Goal: Task Accomplishment & Management: Complete application form

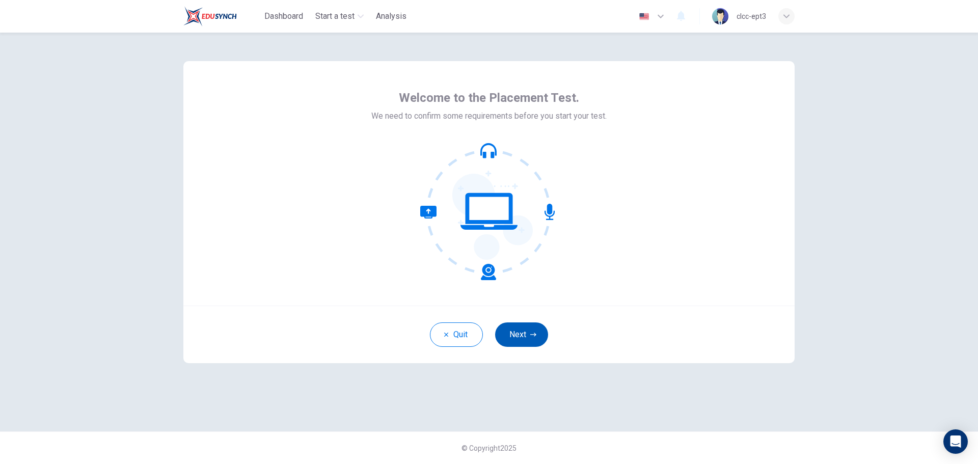
click at [527, 332] on button "Next" at bounding box center [521, 334] width 53 height 24
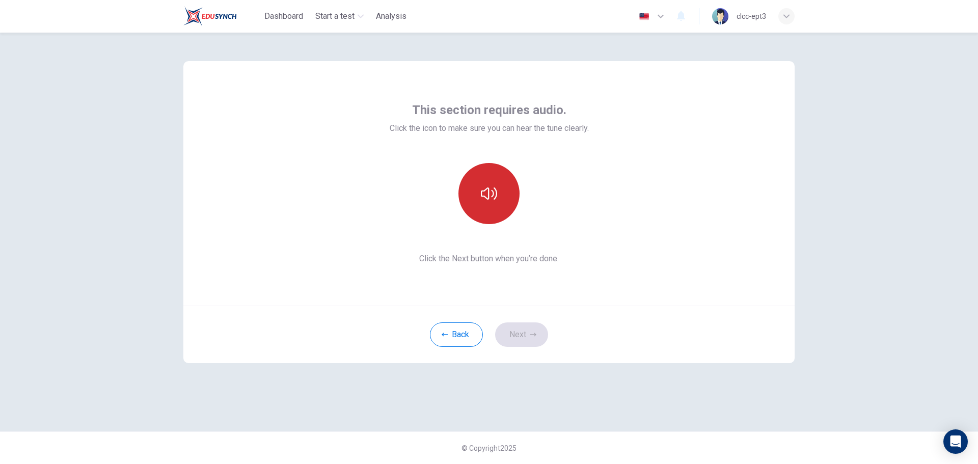
click at [494, 205] on button "button" at bounding box center [488, 193] width 61 height 61
click at [516, 330] on button "Next" at bounding box center [521, 334] width 53 height 24
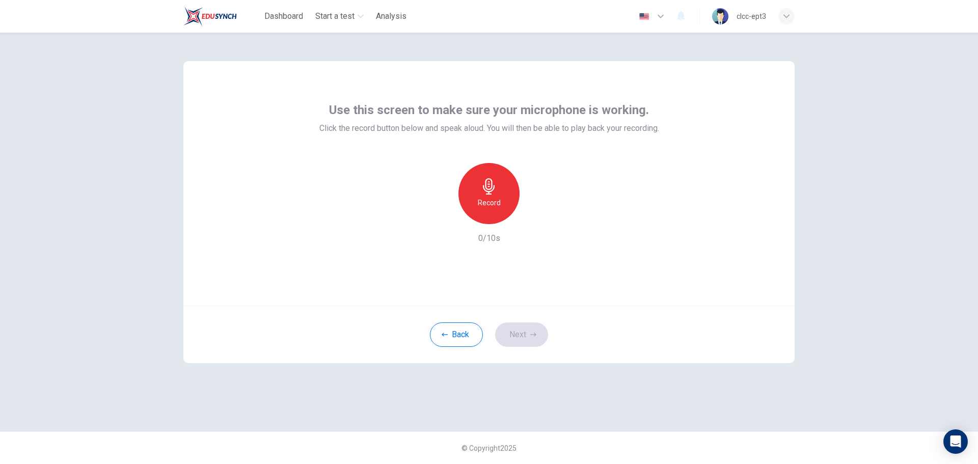
click at [492, 203] on h6 "Record" at bounding box center [489, 203] width 23 height 12
click at [485, 199] on h6 "Stop" at bounding box center [488, 203] width 15 height 12
click at [539, 214] on icon "button" at bounding box center [536, 216] width 10 height 10
click at [539, 214] on icon "button" at bounding box center [535, 216] width 7 height 8
click at [526, 333] on button "Next" at bounding box center [521, 334] width 53 height 24
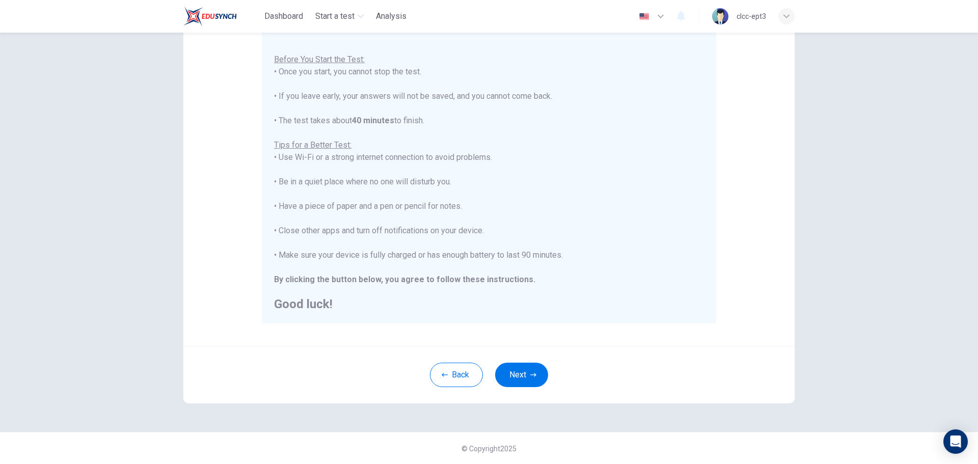
scroll to position [102, 0]
click at [524, 377] on button "Next" at bounding box center [521, 374] width 53 height 24
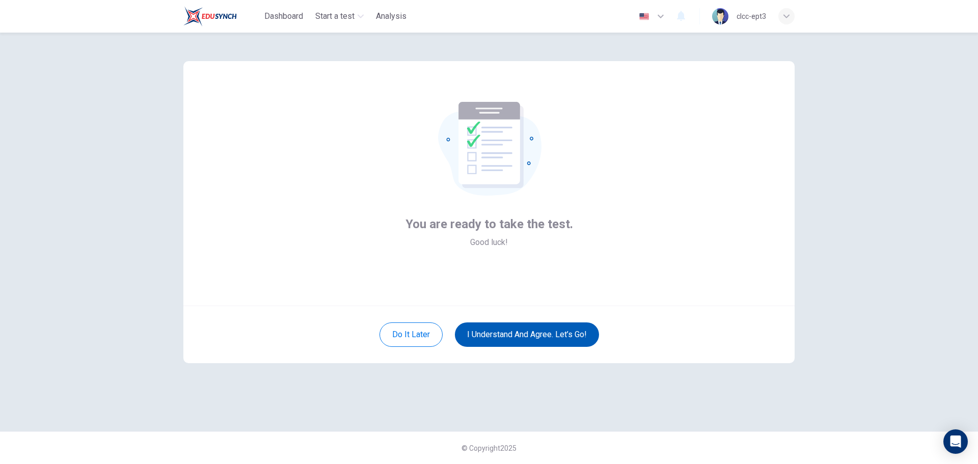
scroll to position [0, 0]
click at [515, 338] on button "I understand and agree. Let’s go!" at bounding box center [527, 334] width 144 height 24
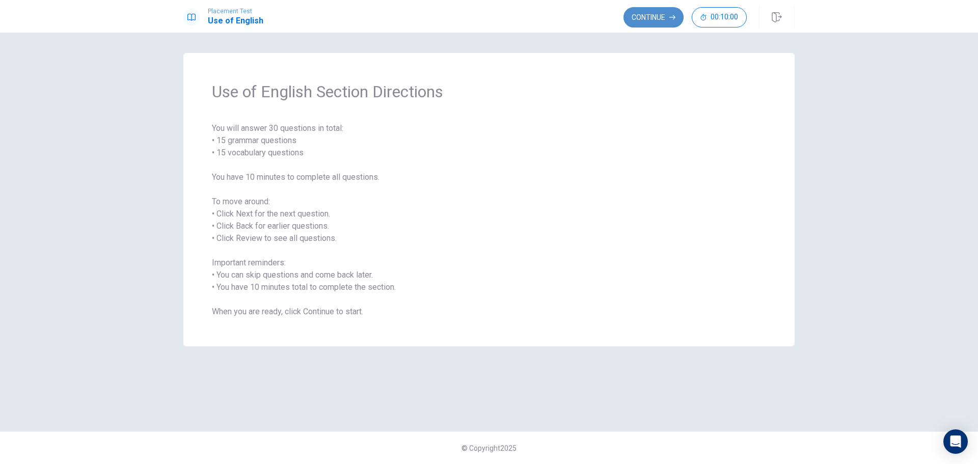
click at [647, 14] on button "Continue" at bounding box center [653, 17] width 60 height 20
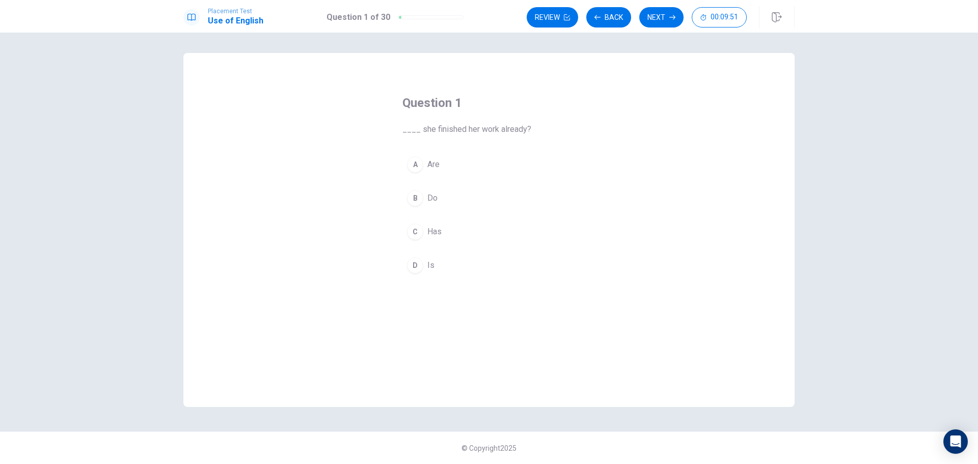
click at [414, 232] on div "C" at bounding box center [415, 232] width 16 height 16
click at [664, 17] on button "Next" at bounding box center [661, 17] width 44 height 20
click at [417, 267] on div "D" at bounding box center [415, 265] width 16 height 16
click at [661, 16] on button "Next" at bounding box center [661, 17] width 44 height 20
click at [419, 167] on div "A" at bounding box center [415, 164] width 16 height 16
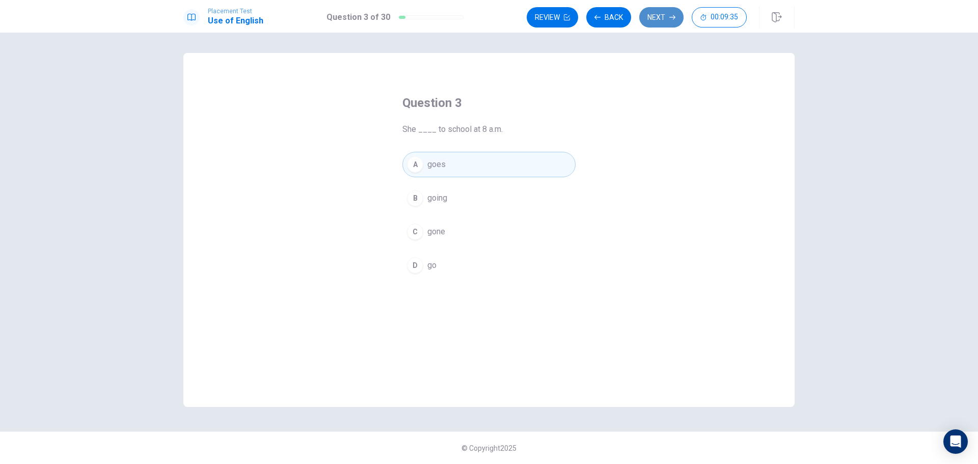
click at [658, 19] on button "Next" at bounding box center [661, 17] width 44 height 20
click at [417, 165] on div "A" at bounding box center [415, 164] width 16 height 16
click at [658, 21] on button "Next" at bounding box center [661, 17] width 44 height 20
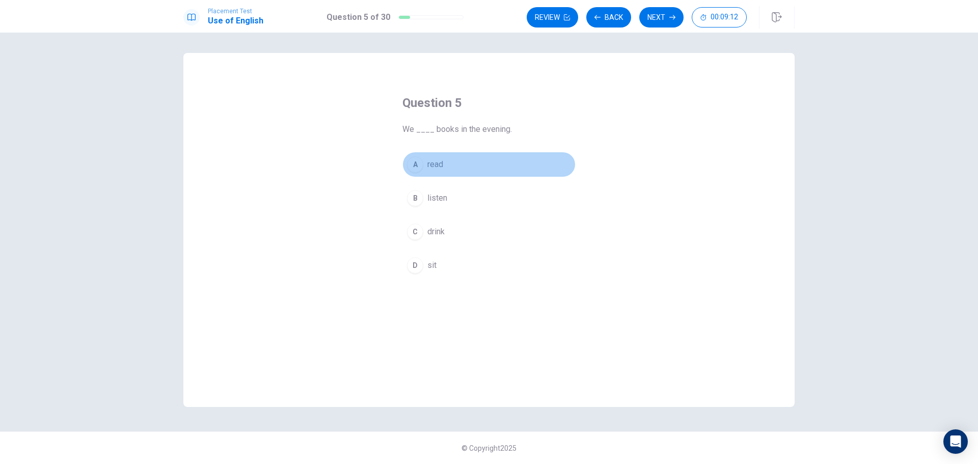
click at [410, 167] on div "A" at bounding box center [415, 164] width 16 height 16
click at [658, 21] on button "Next" at bounding box center [661, 17] width 44 height 20
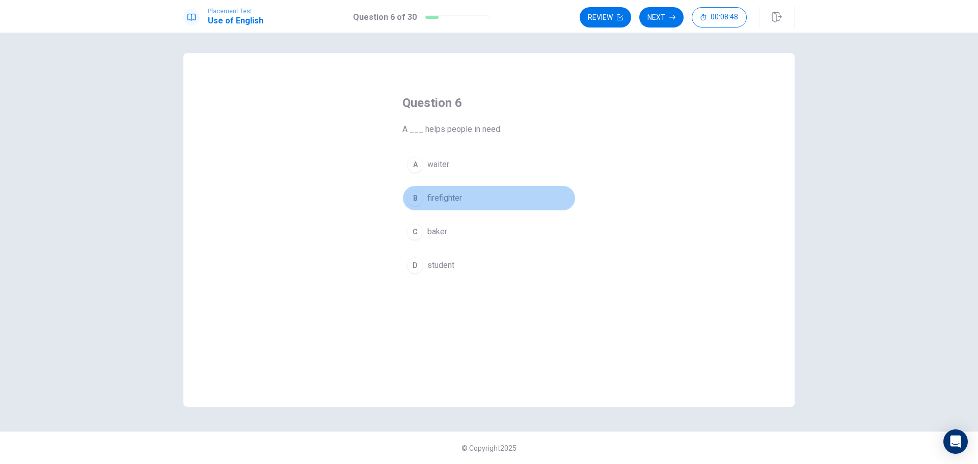
click at [418, 200] on div "B" at bounding box center [415, 198] width 16 height 16
click at [417, 165] on div "A" at bounding box center [415, 164] width 16 height 16
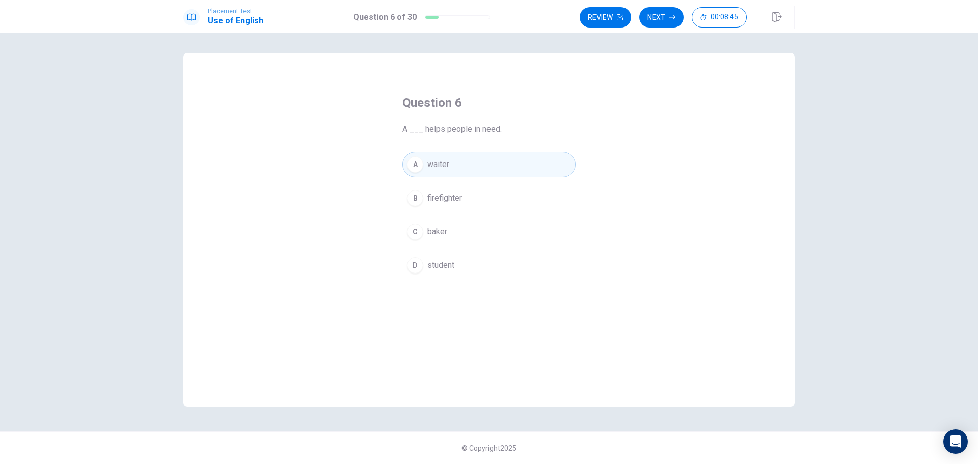
click at [414, 199] on div "B" at bounding box center [415, 198] width 16 height 16
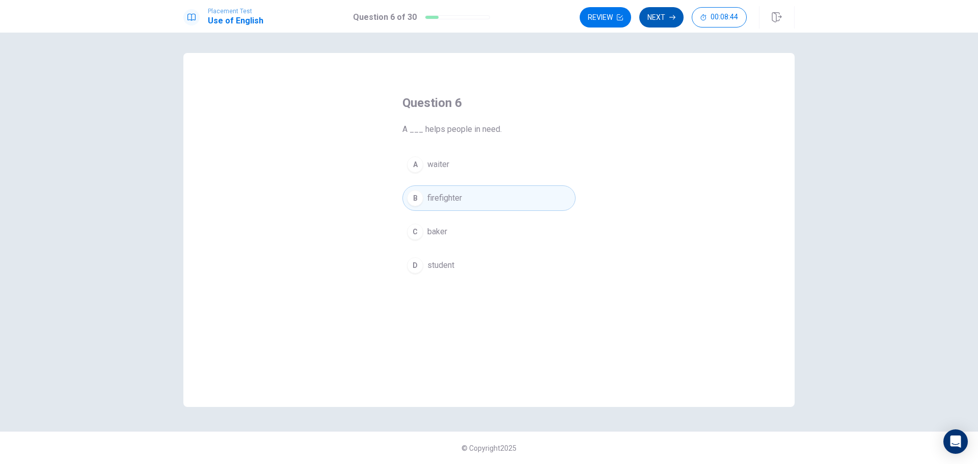
click at [661, 20] on button "Next" at bounding box center [661, 17] width 44 height 20
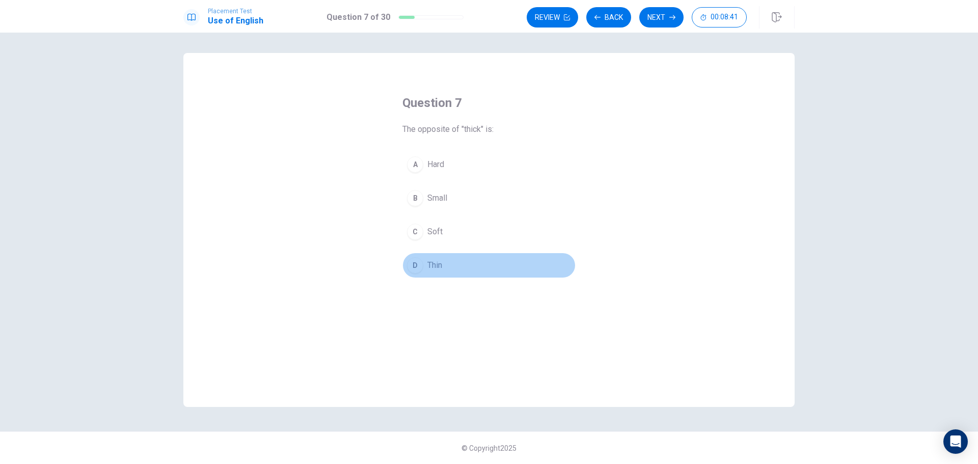
click at [419, 267] on div "D" at bounding box center [415, 265] width 16 height 16
click at [665, 22] on button "Next" at bounding box center [661, 17] width 44 height 20
click at [418, 168] on div "A" at bounding box center [415, 164] width 16 height 16
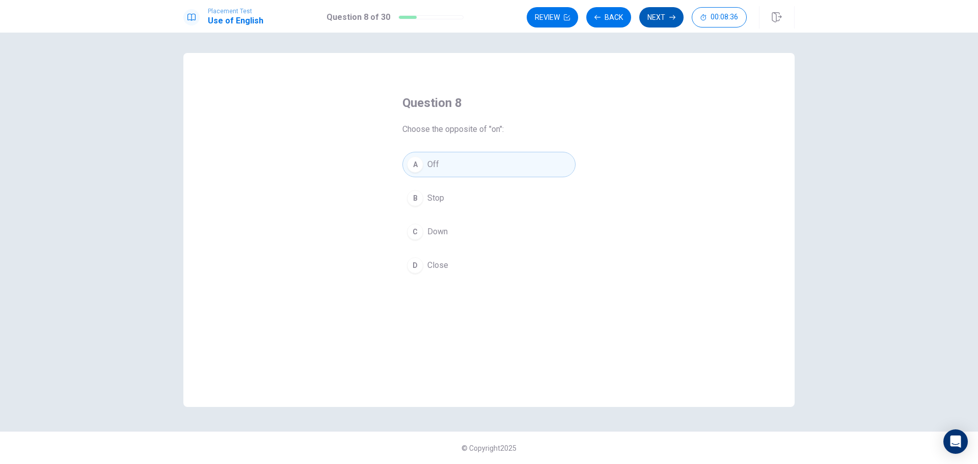
click at [649, 13] on button "Next" at bounding box center [661, 17] width 44 height 20
click at [416, 230] on div "C" at bounding box center [415, 232] width 16 height 16
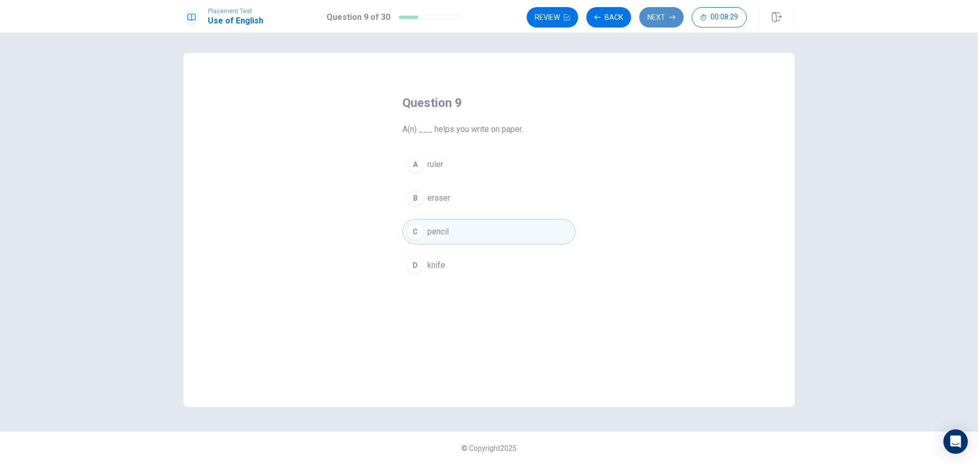
click at [651, 20] on button "Next" at bounding box center [661, 17] width 44 height 20
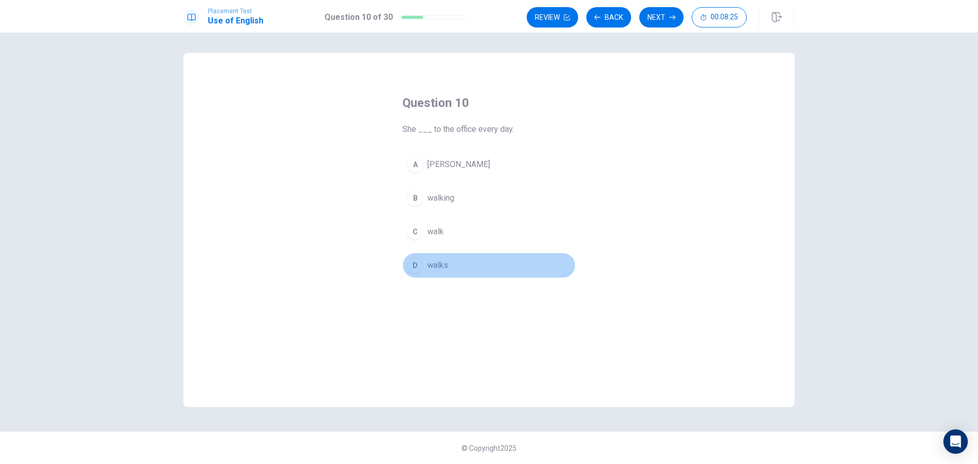
click at [420, 265] on div "D" at bounding box center [415, 265] width 16 height 16
click at [665, 11] on button "Next" at bounding box center [661, 17] width 44 height 20
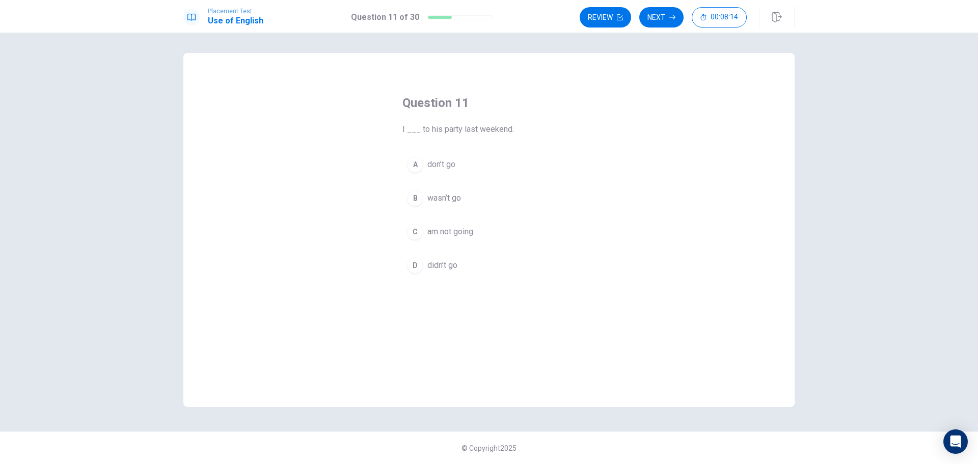
click at [416, 266] on div "D" at bounding box center [415, 265] width 16 height 16
click at [662, 19] on button "Next" at bounding box center [661, 17] width 44 height 20
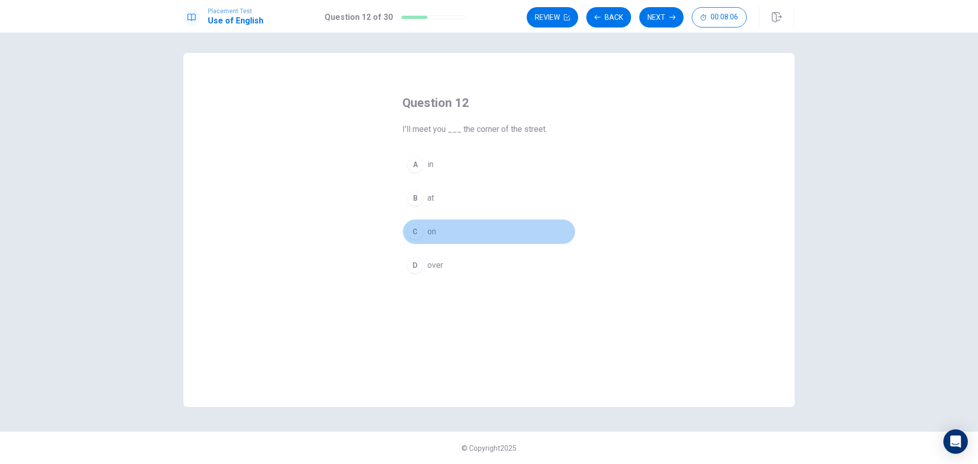
click at [415, 232] on div "C" at bounding box center [415, 232] width 16 height 16
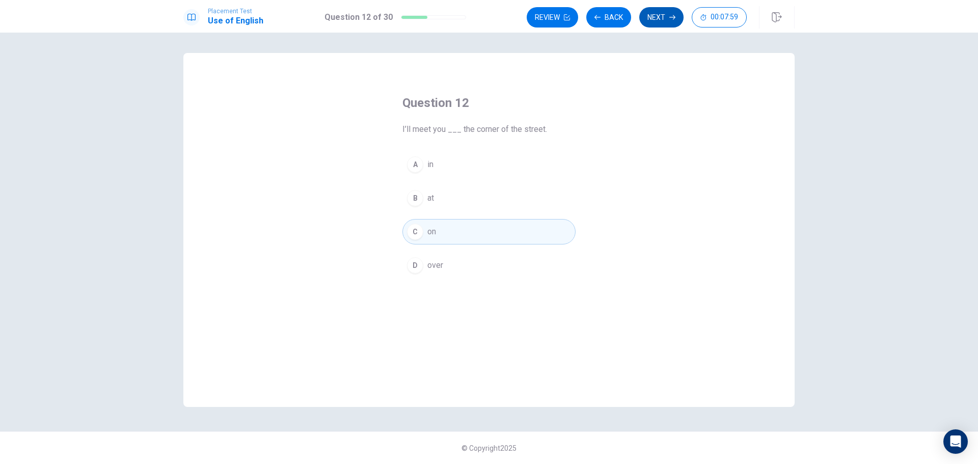
click at [665, 23] on button "Next" at bounding box center [661, 17] width 44 height 20
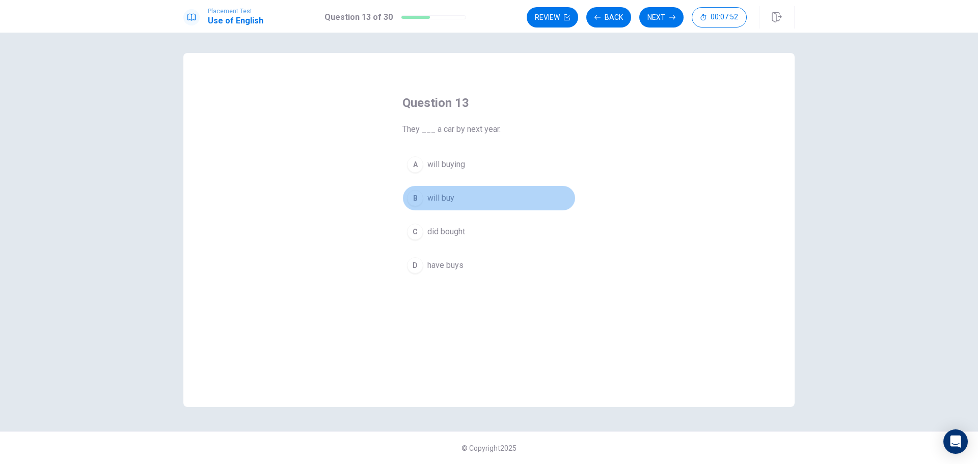
click at [418, 199] on div "B" at bounding box center [415, 198] width 16 height 16
click at [655, 20] on button "Next" at bounding box center [661, 17] width 44 height 20
click at [416, 199] on div "B" at bounding box center [415, 198] width 16 height 16
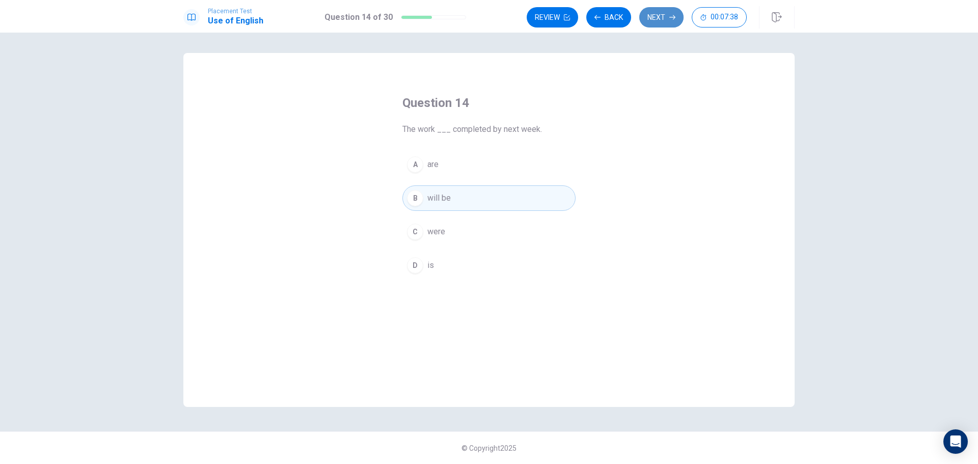
click at [661, 17] on button "Next" at bounding box center [661, 17] width 44 height 20
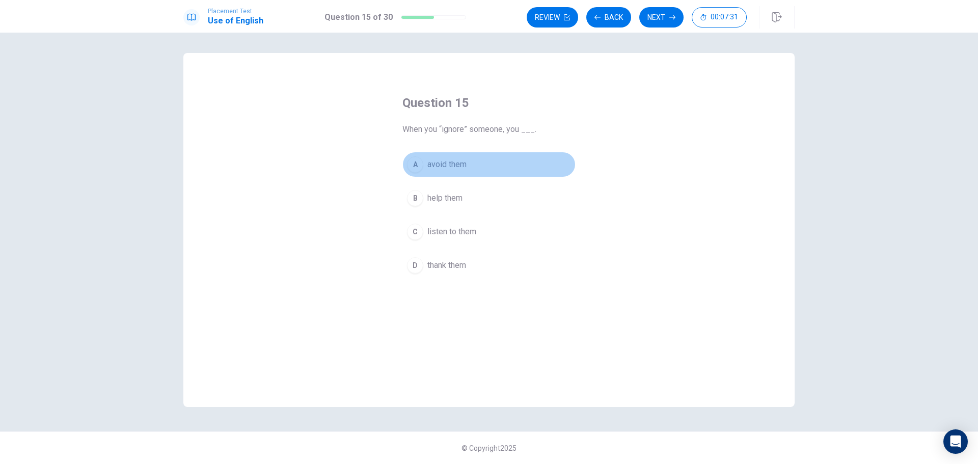
click at [413, 167] on div "A" at bounding box center [415, 164] width 16 height 16
click at [650, 21] on button "Next" at bounding box center [661, 17] width 44 height 20
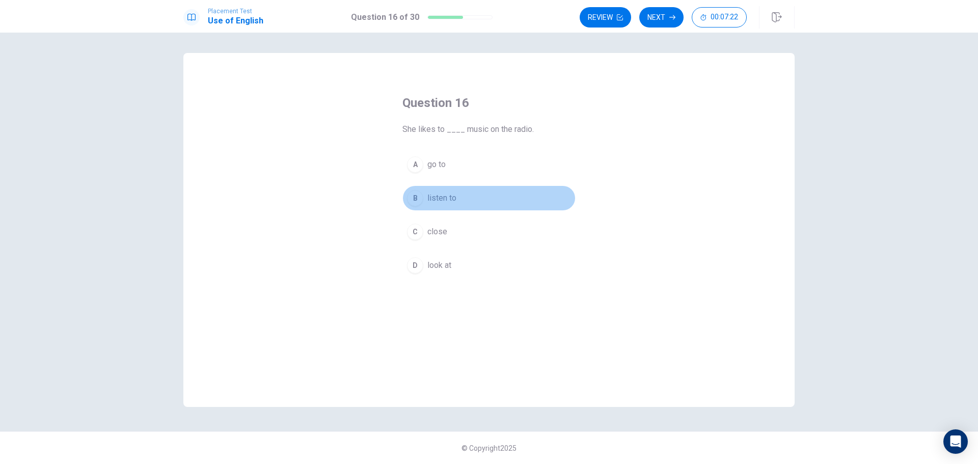
click at [415, 200] on div "B" at bounding box center [415, 198] width 16 height 16
click at [659, 21] on button "Next" at bounding box center [661, 17] width 44 height 20
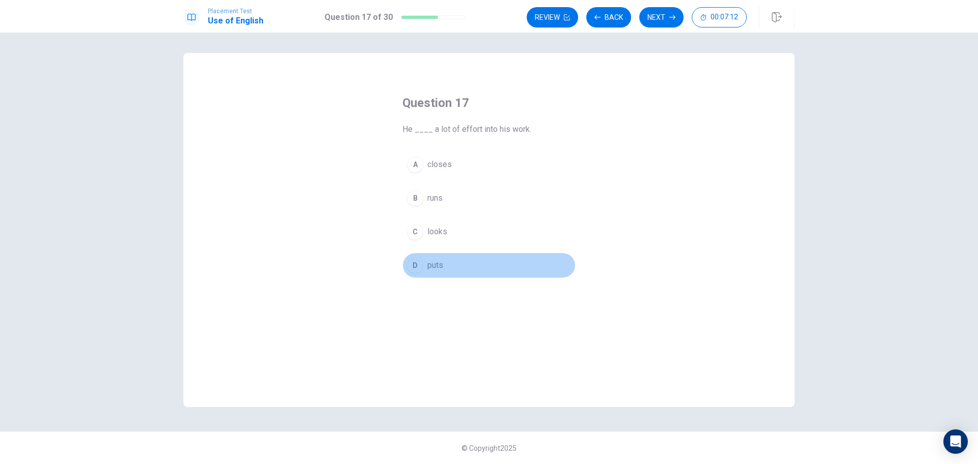
click at [418, 265] on div "D" at bounding box center [415, 265] width 16 height 16
click at [664, 18] on button "Next" at bounding box center [661, 17] width 44 height 20
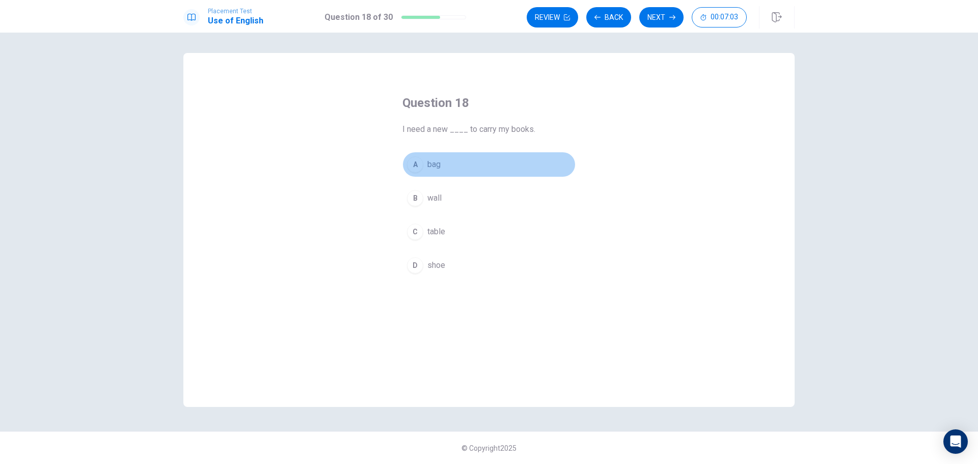
click at [414, 165] on div "A" at bounding box center [415, 164] width 16 height 16
click at [659, 17] on button "Next" at bounding box center [661, 17] width 44 height 20
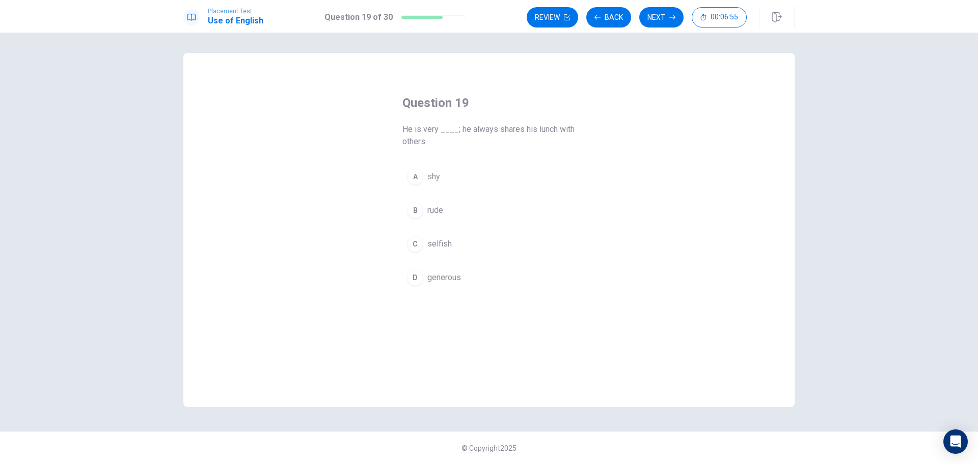
click at [417, 278] on div "D" at bounding box center [415, 277] width 16 height 16
click at [664, 21] on button "Next" at bounding box center [661, 17] width 44 height 20
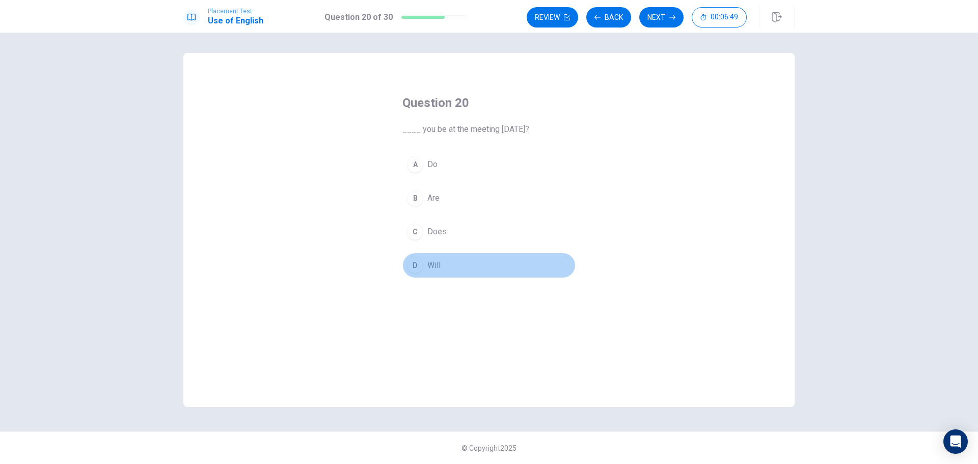
click at [413, 265] on div "D" at bounding box center [415, 265] width 16 height 16
click at [659, 20] on button "Next" at bounding box center [661, 17] width 44 height 20
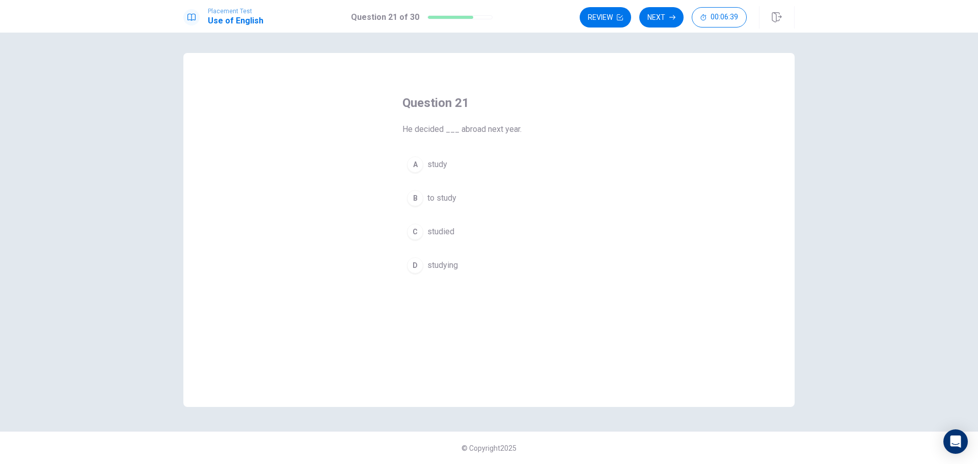
click at [415, 200] on div "B" at bounding box center [415, 198] width 16 height 16
click at [657, 20] on button "Next" at bounding box center [661, 17] width 44 height 20
click at [415, 265] on div "D" at bounding box center [415, 265] width 16 height 16
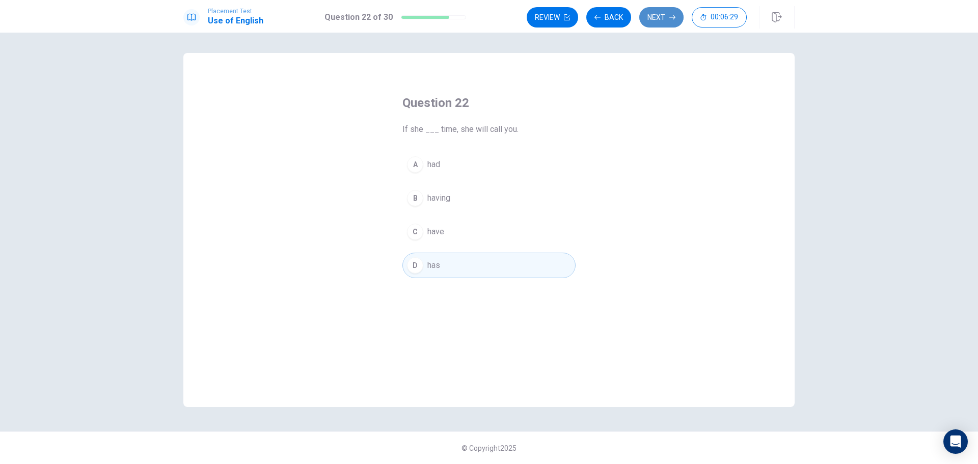
click at [654, 14] on button "Next" at bounding box center [661, 17] width 44 height 20
click at [413, 197] on div "B" at bounding box center [415, 198] width 16 height 16
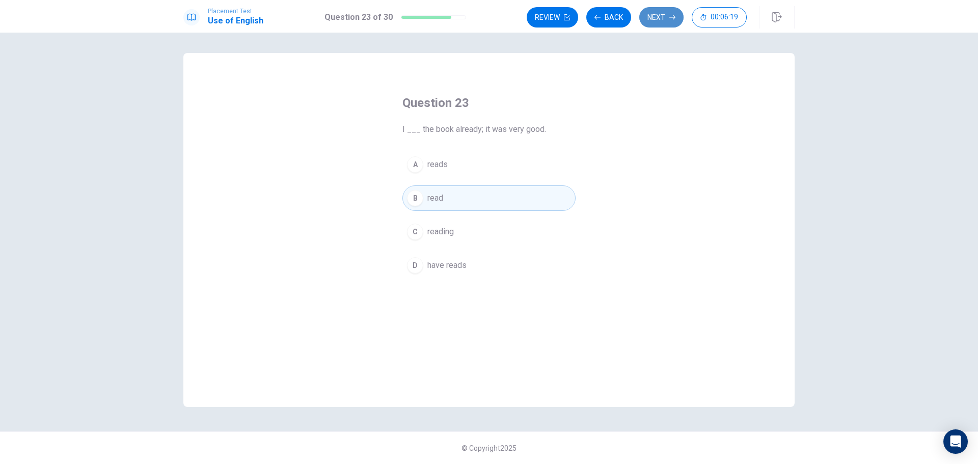
click at [670, 18] on icon "button" at bounding box center [672, 17] width 6 height 6
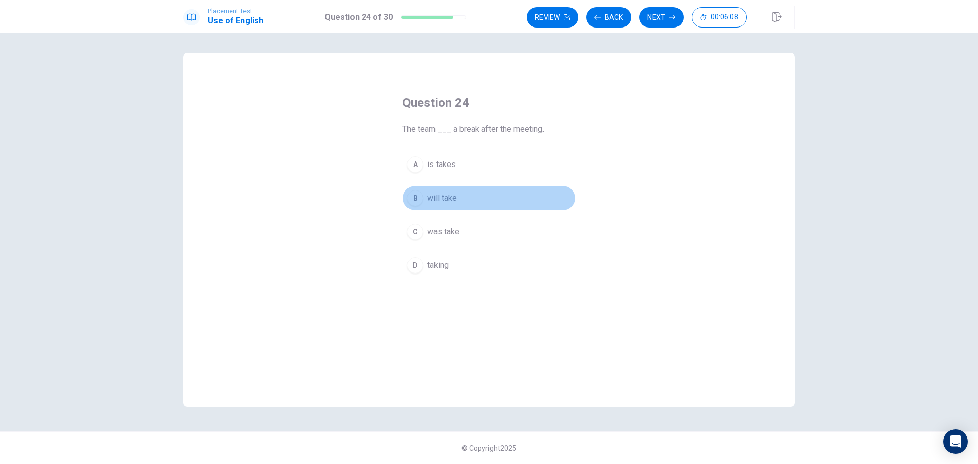
click at [418, 199] on div "B" at bounding box center [415, 198] width 16 height 16
click at [659, 21] on button "Next" at bounding box center [661, 17] width 44 height 20
click at [414, 198] on div "B" at bounding box center [415, 198] width 16 height 16
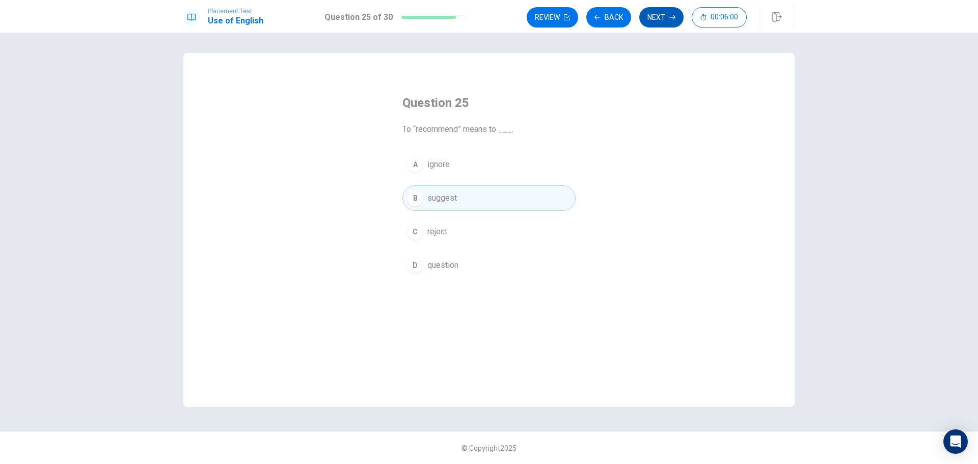
click at [663, 21] on button "Next" at bounding box center [661, 17] width 44 height 20
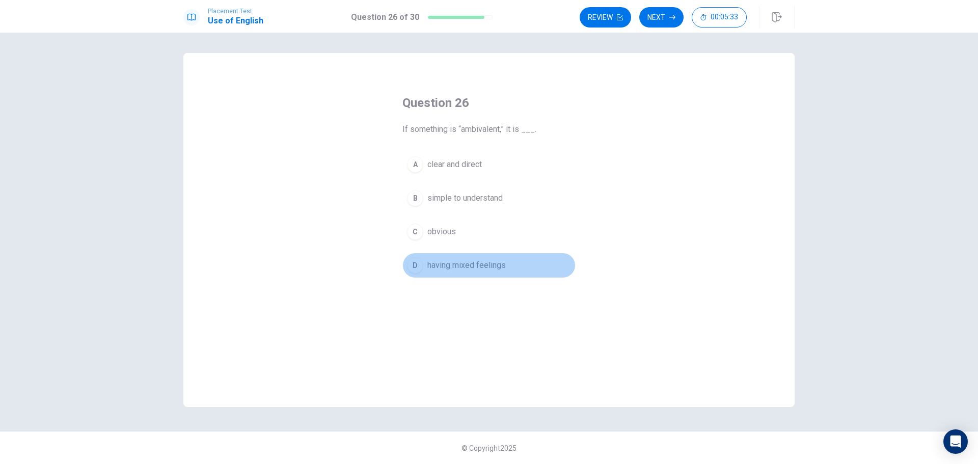
click at [417, 268] on div "D" at bounding box center [415, 265] width 16 height 16
click at [660, 22] on button "Next" at bounding box center [661, 17] width 44 height 20
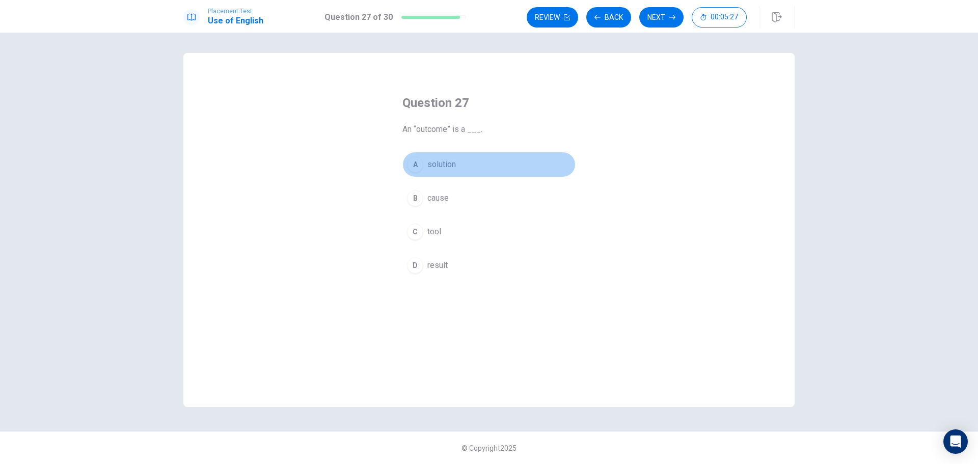
click at [414, 165] on div "A" at bounding box center [415, 164] width 16 height 16
click at [418, 268] on div "D" at bounding box center [415, 265] width 16 height 16
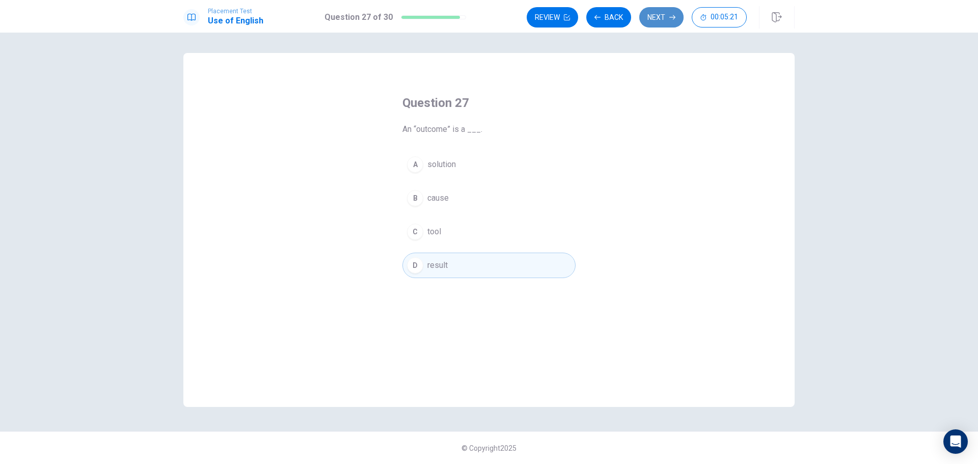
click at [656, 16] on button "Next" at bounding box center [661, 17] width 44 height 20
click at [410, 267] on div "D" at bounding box center [415, 265] width 16 height 16
click at [660, 19] on button "Next" at bounding box center [661, 17] width 44 height 20
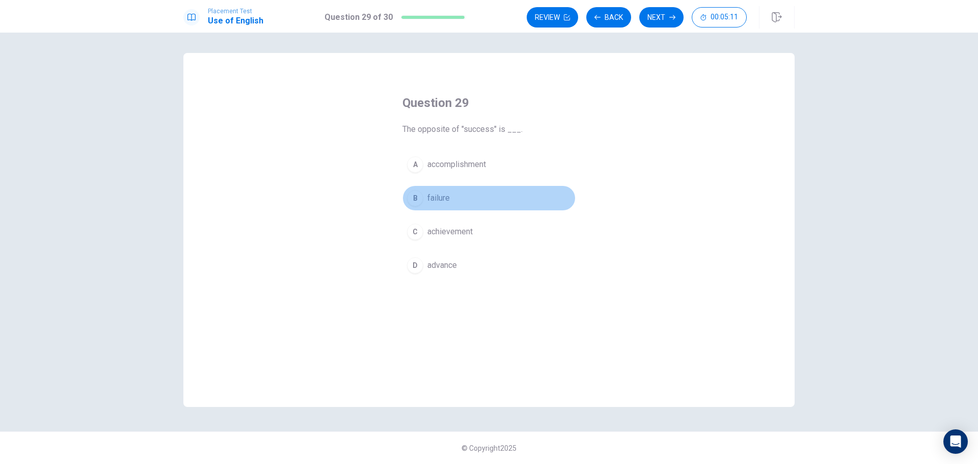
click at [413, 201] on div "B" at bounding box center [415, 198] width 16 height 16
click at [652, 19] on button "Next" at bounding box center [661, 17] width 44 height 20
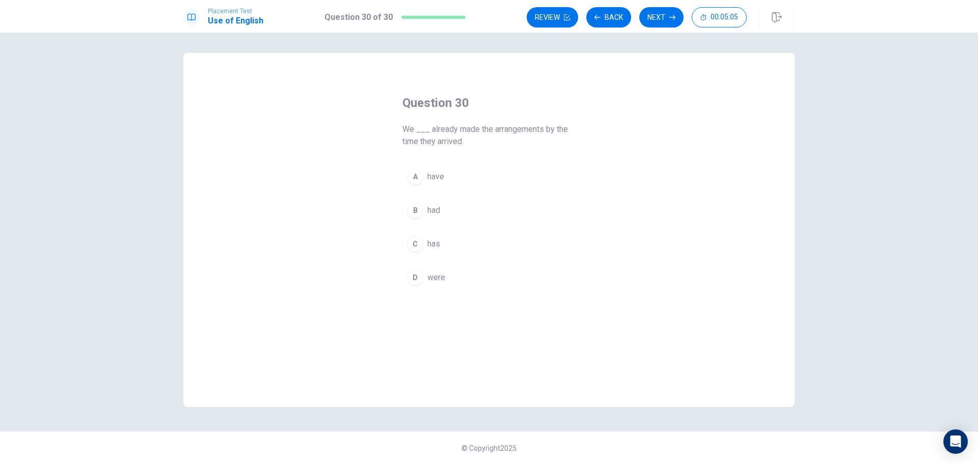
click at [417, 176] on div "A" at bounding box center [415, 177] width 16 height 16
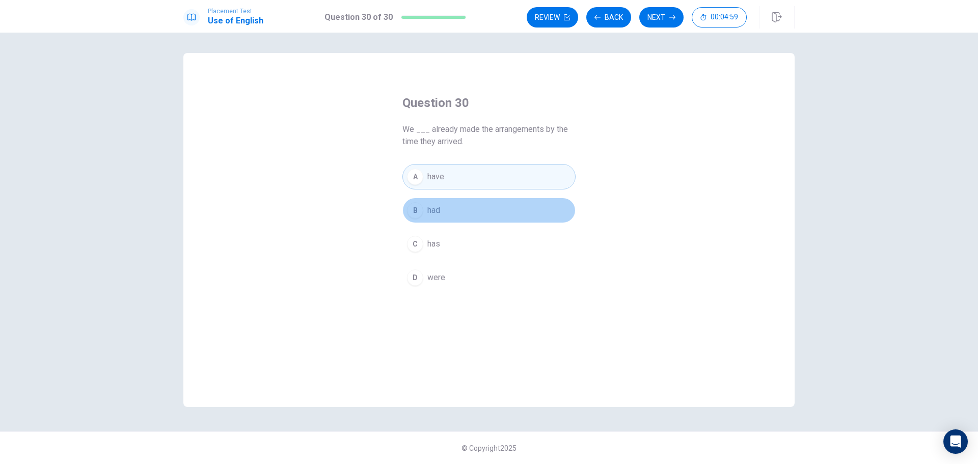
click at [417, 211] on div "B" at bounding box center [415, 210] width 16 height 16
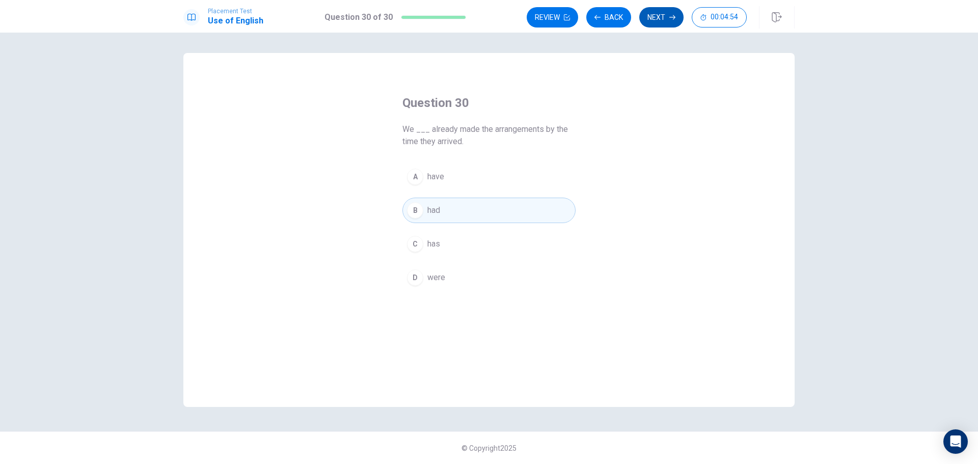
click at [665, 19] on button "Next" at bounding box center [661, 17] width 44 height 20
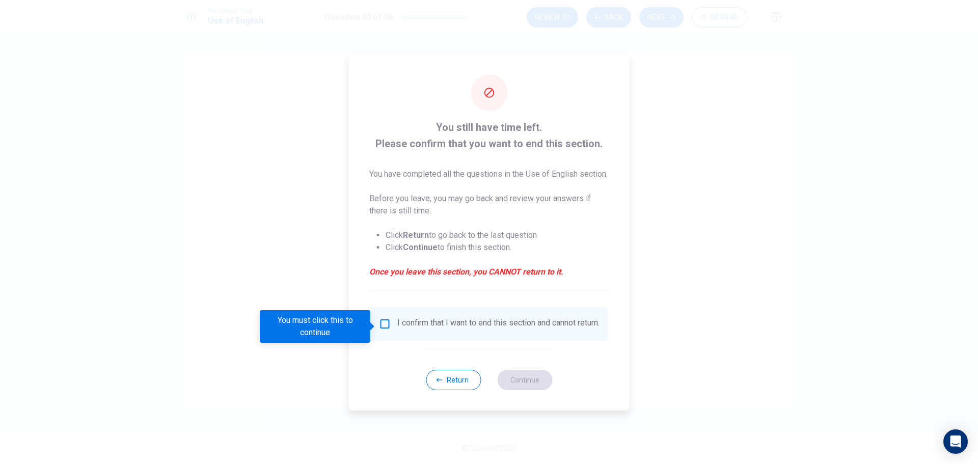
click at [381, 326] on input "You must click this to continue" at bounding box center [385, 324] width 12 height 12
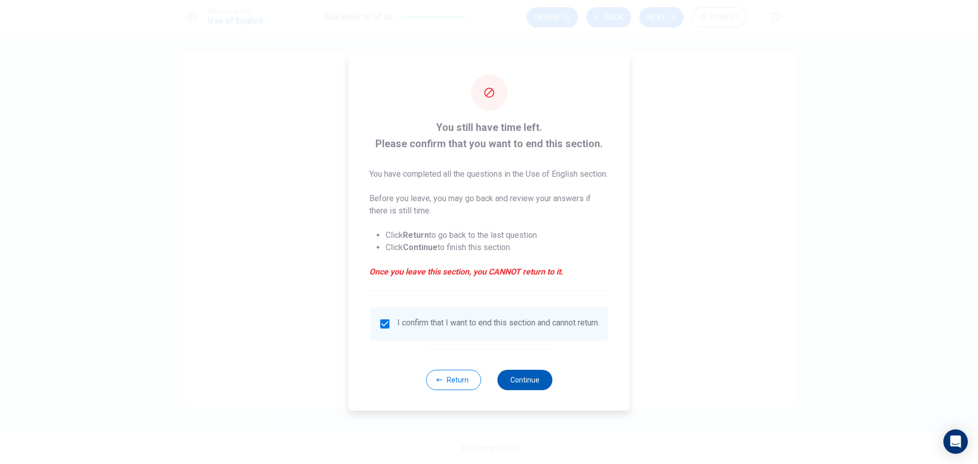
click at [526, 387] on button "Continue" at bounding box center [524, 380] width 55 height 20
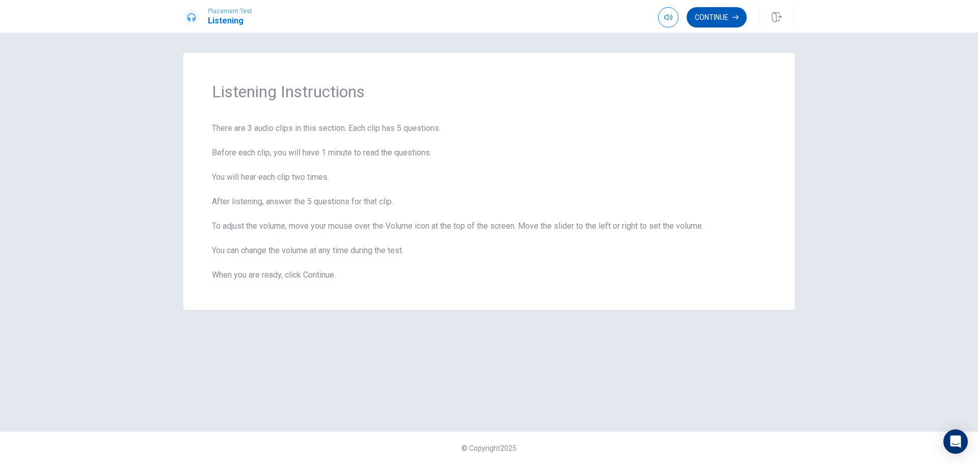
click at [723, 19] on button "Continue" at bounding box center [716, 17] width 60 height 20
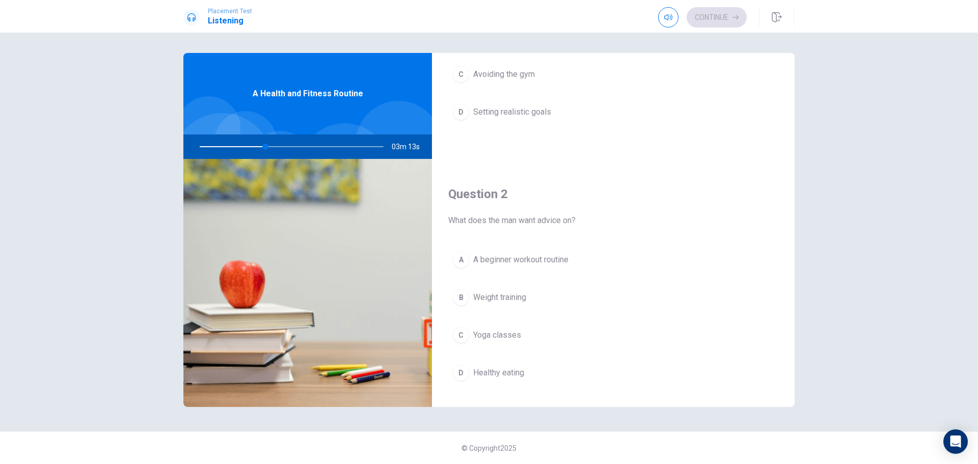
scroll to position [153, 0]
click at [457, 256] on div "A" at bounding box center [461, 255] width 16 height 16
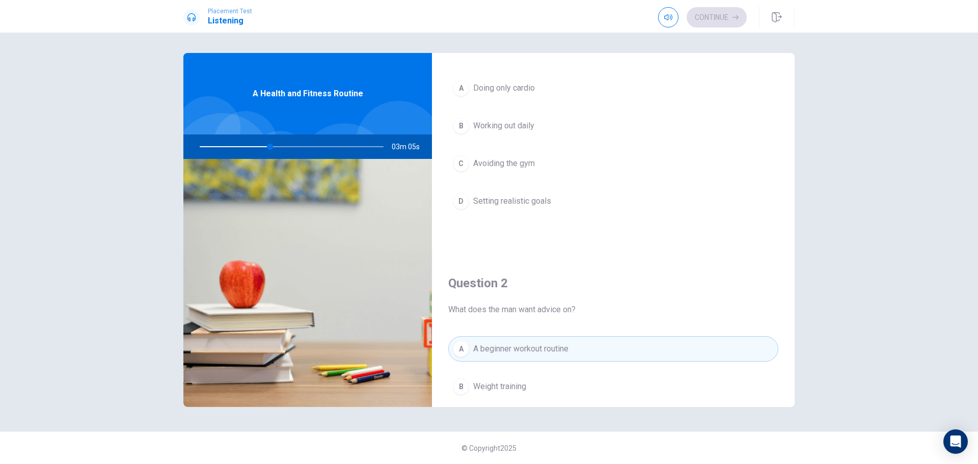
scroll to position [51, 0]
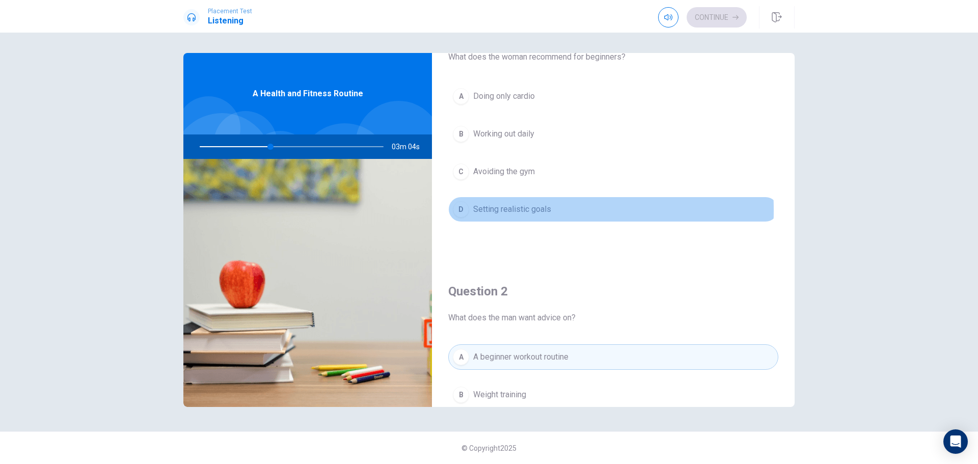
click at [458, 210] on div "D" at bounding box center [461, 209] width 16 height 16
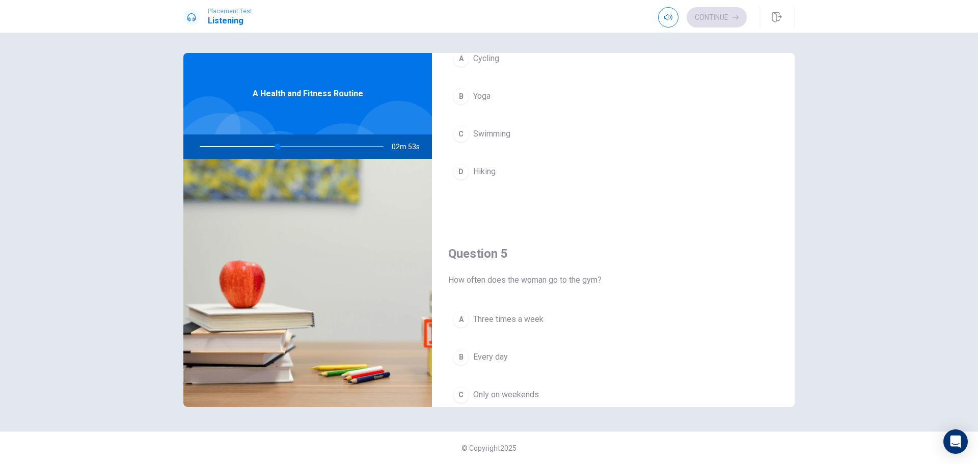
scroll to position [917, 0]
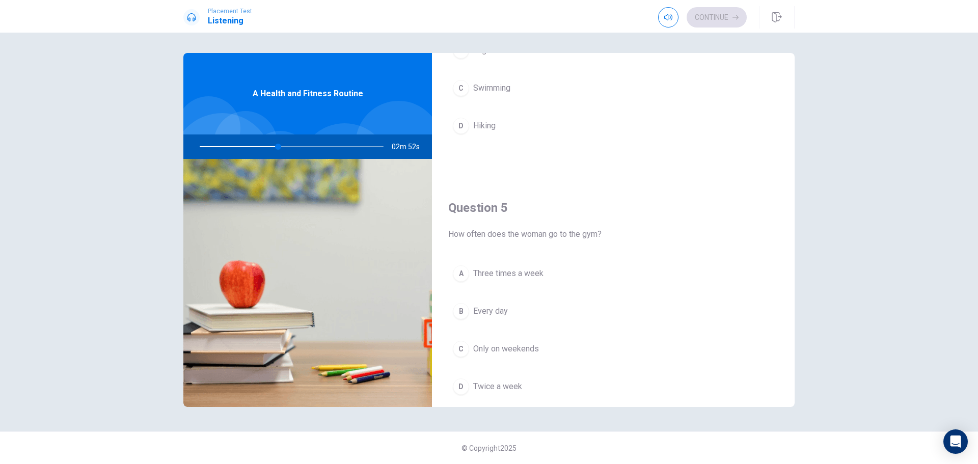
click at [461, 271] on div "A" at bounding box center [461, 273] width 16 height 16
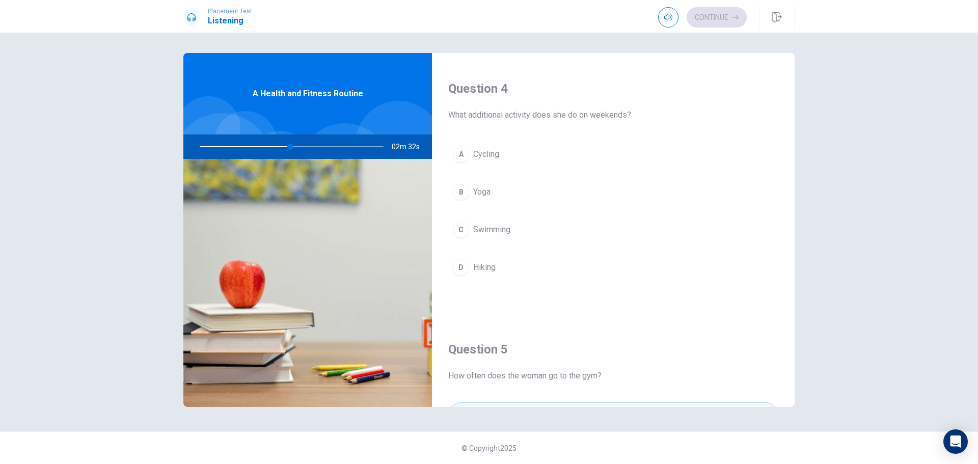
scroll to position [764, 0]
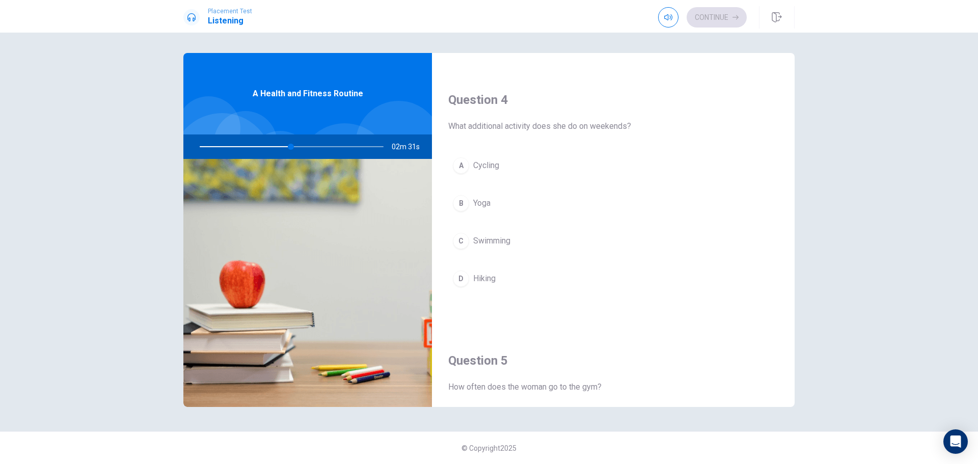
click at [466, 199] on div "B" at bounding box center [461, 203] width 16 height 16
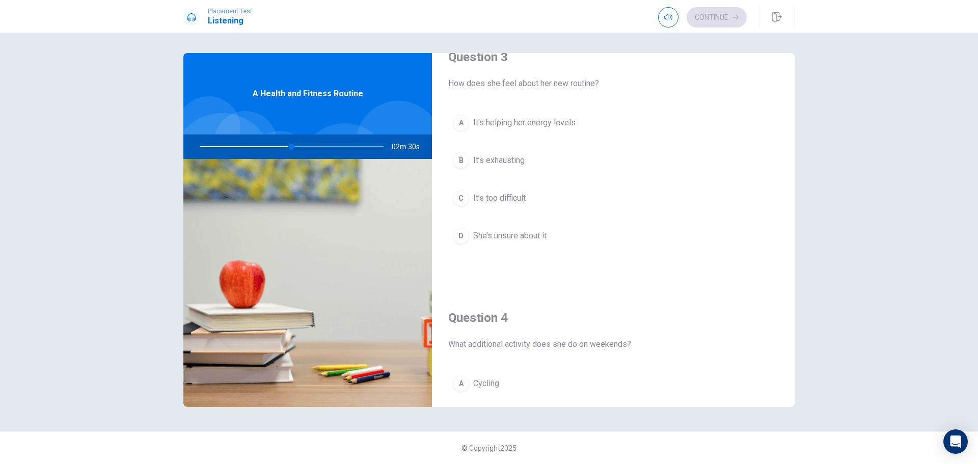
scroll to position [509, 0]
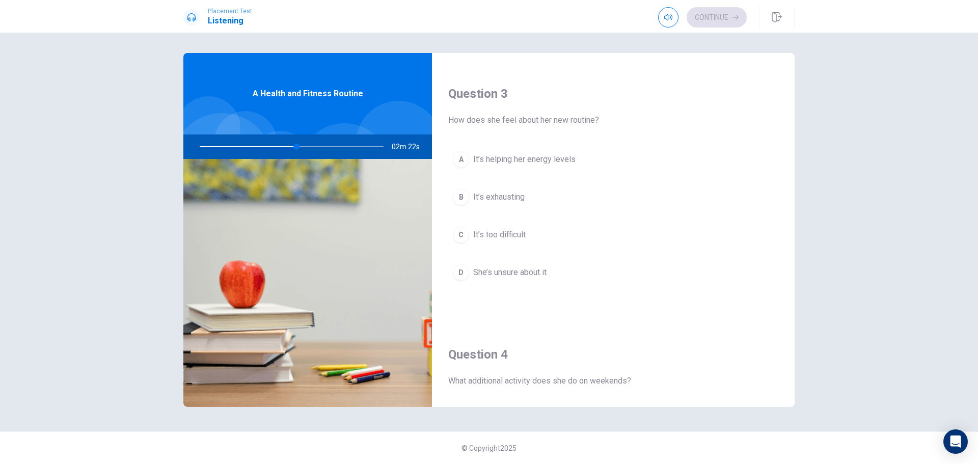
click at [460, 161] on div "A" at bounding box center [461, 159] width 16 height 16
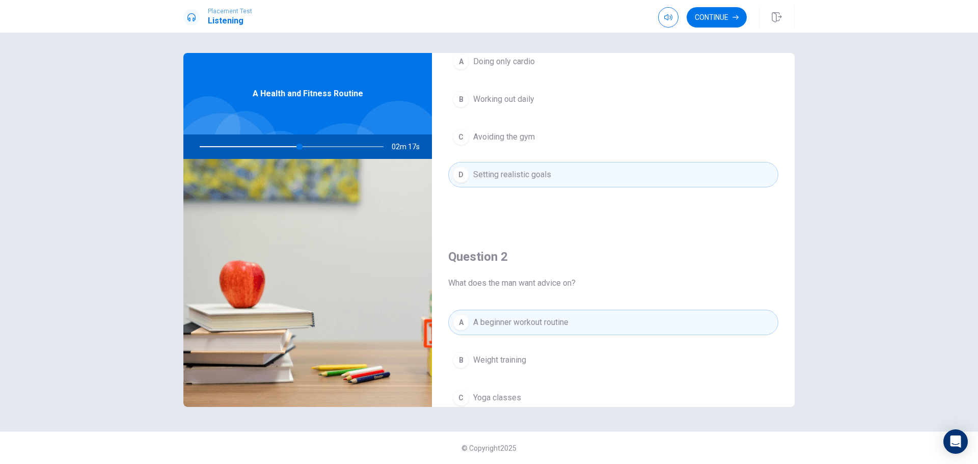
scroll to position [51, 0]
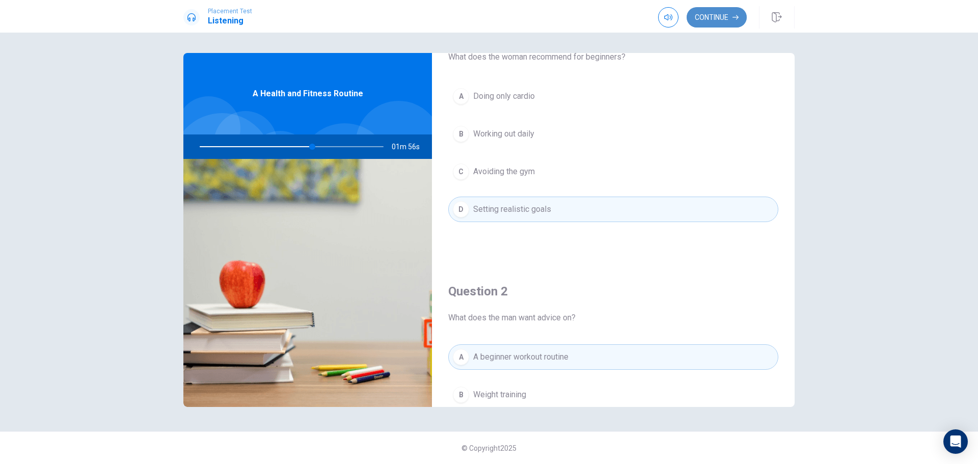
click at [716, 20] on button "Continue" at bounding box center [716, 17] width 60 height 20
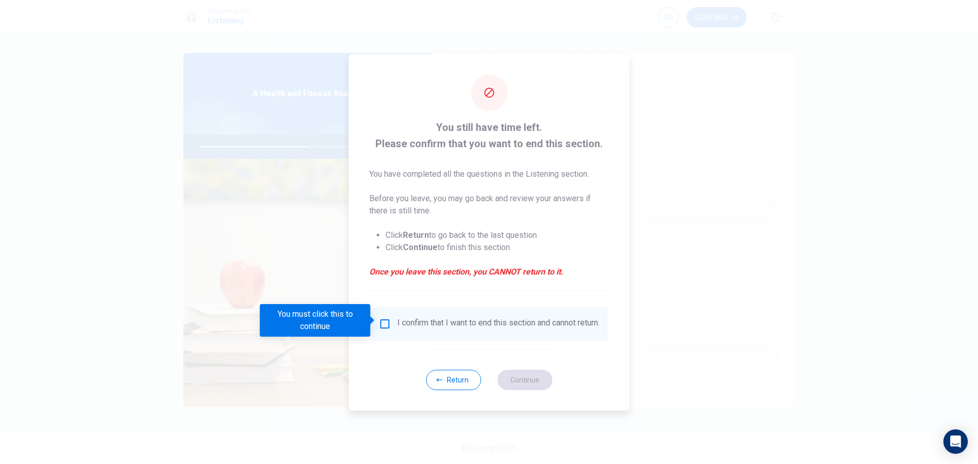
click at [383, 322] on input "You must click this to continue" at bounding box center [385, 324] width 12 height 12
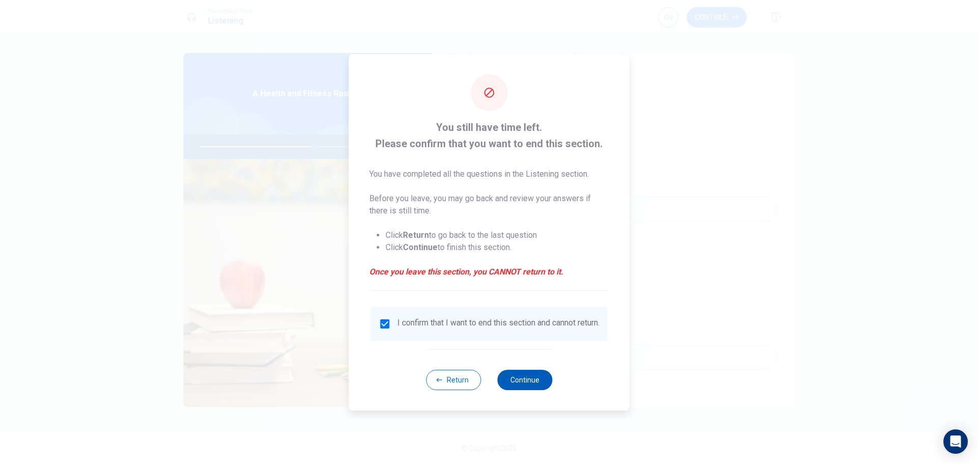
click at [522, 384] on button "Continue" at bounding box center [524, 380] width 55 height 20
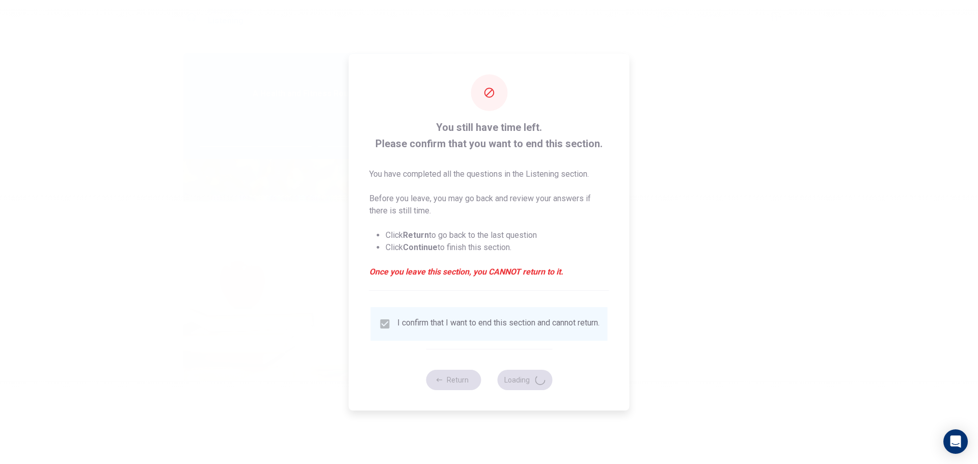
type input "63"
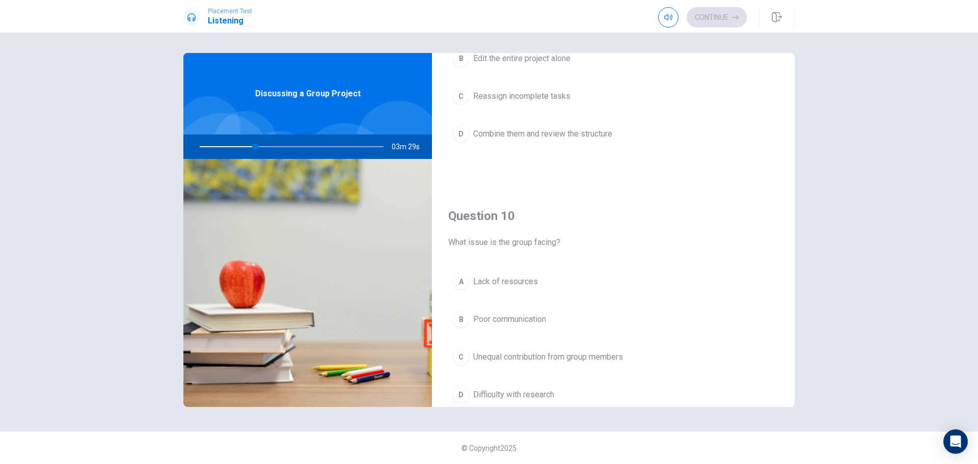
scroll to position [950, 0]
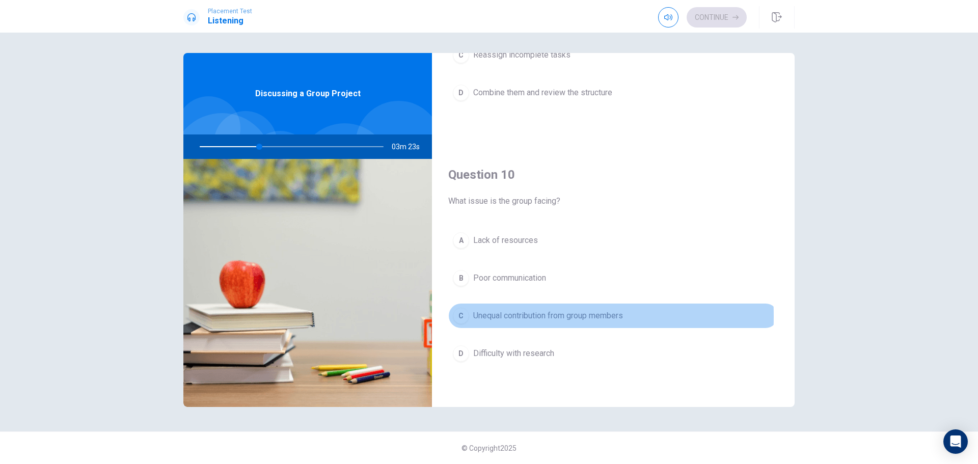
click at [461, 316] on div "C" at bounding box center [461, 316] width 16 height 16
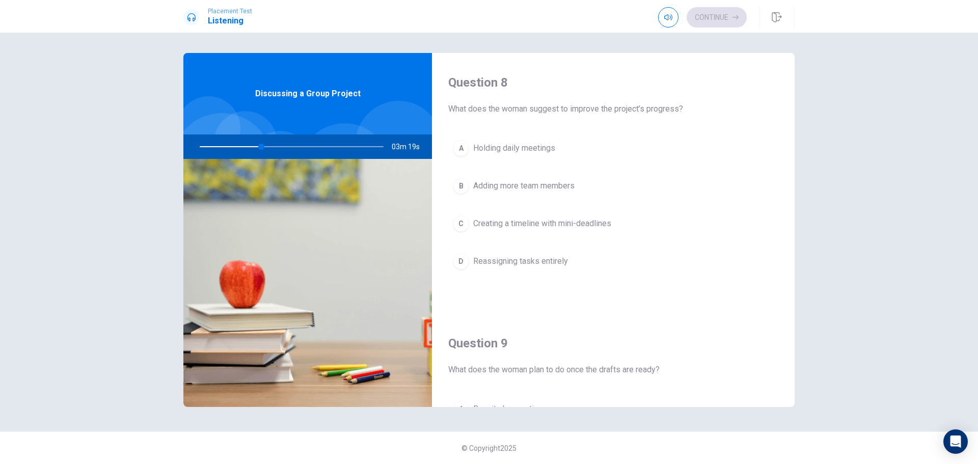
scroll to position [491, 0]
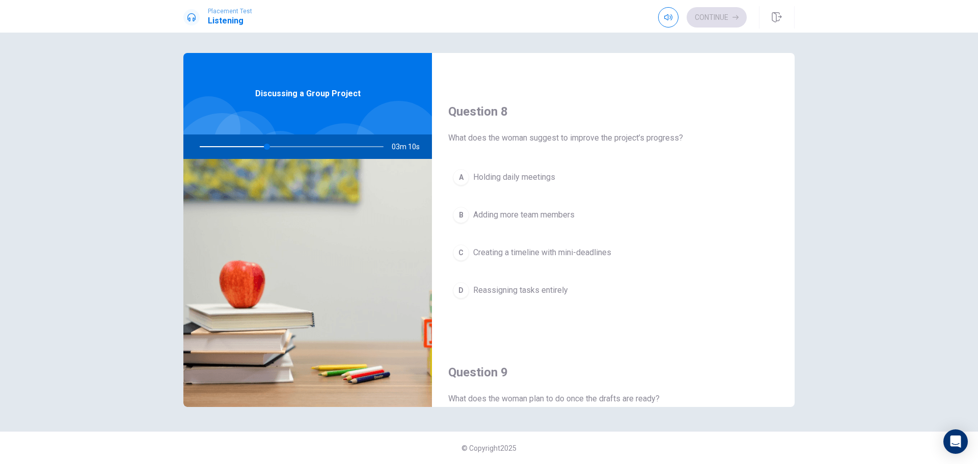
click at [461, 291] on div "D" at bounding box center [461, 290] width 16 height 16
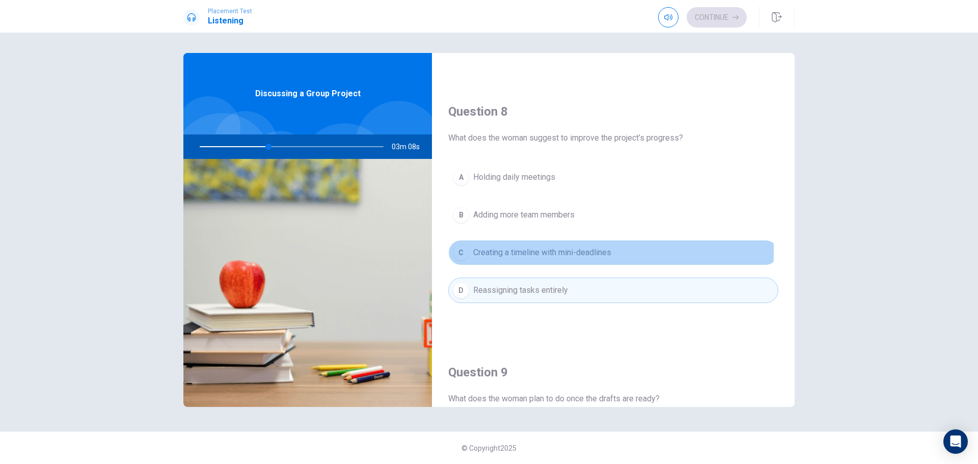
click at [465, 251] on div "C" at bounding box center [461, 252] width 16 height 16
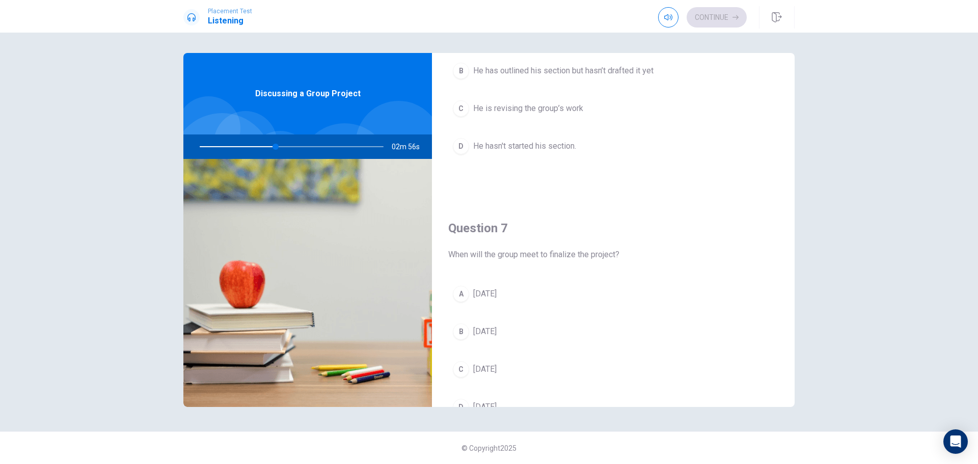
scroll to position [0, 0]
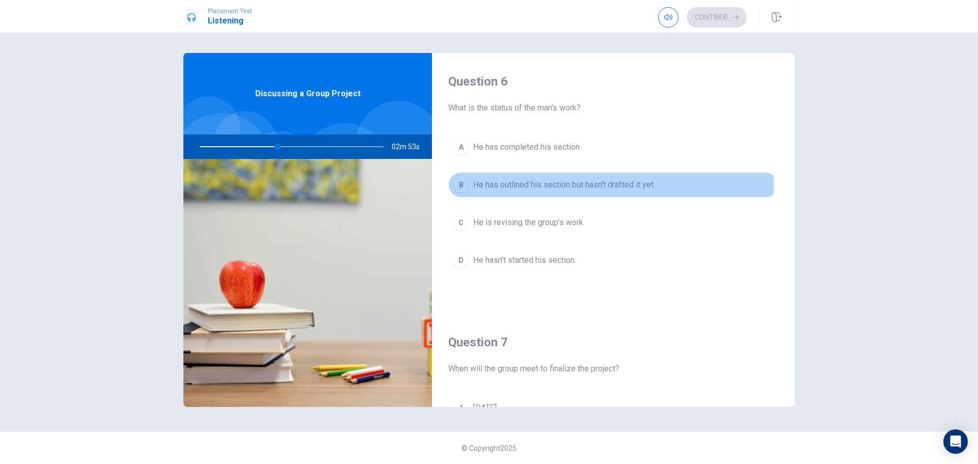
click at [460, 184] on div "B" at bounding box center [461, 185] width 16 height 16
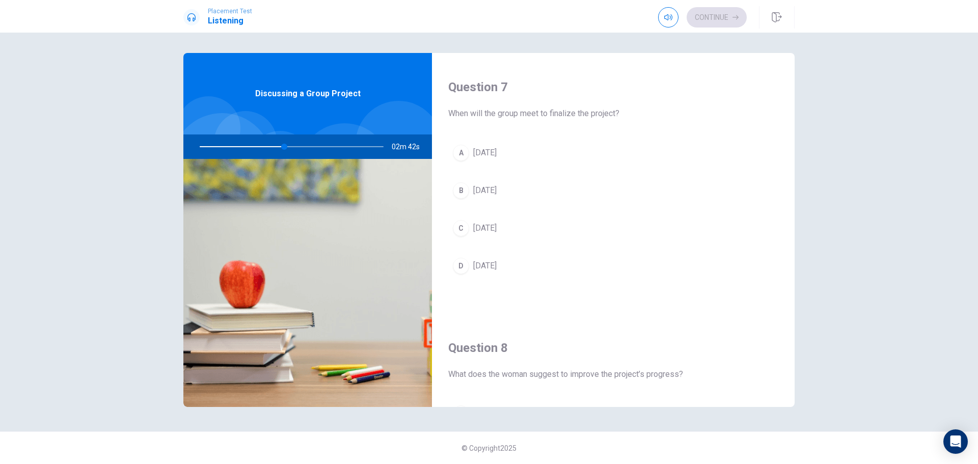
scroll to position [255, 0]
click at [463, 155] on div "A" at bounding box center [461, 153] width 16 height 16
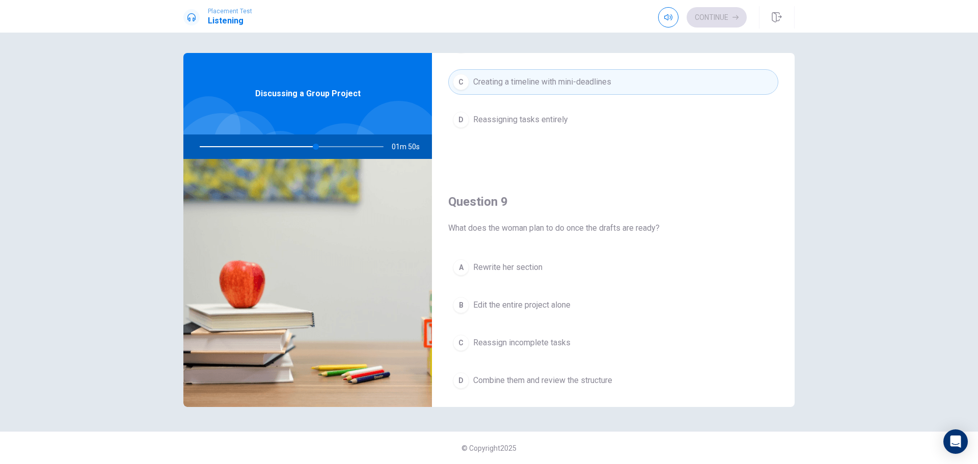
scroll to position [713, 0]
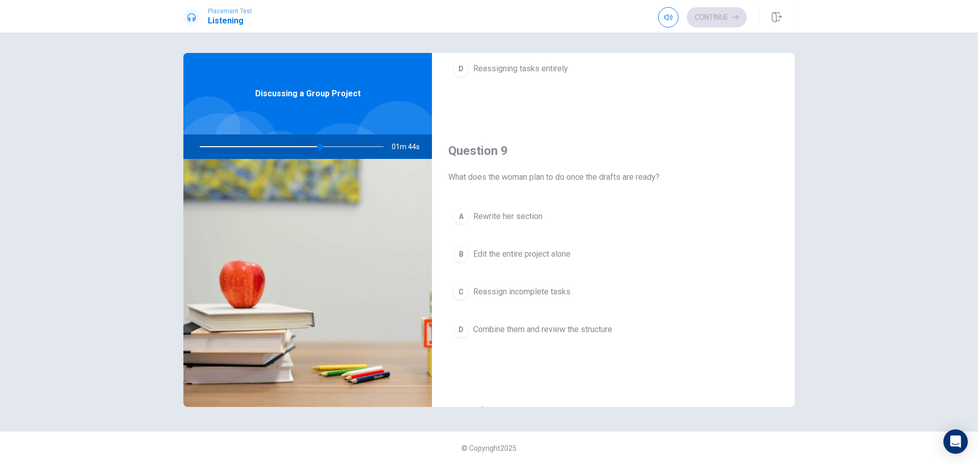
click at [462, 328] on div "D" at bounding box center [461, 329] width 16 height 16
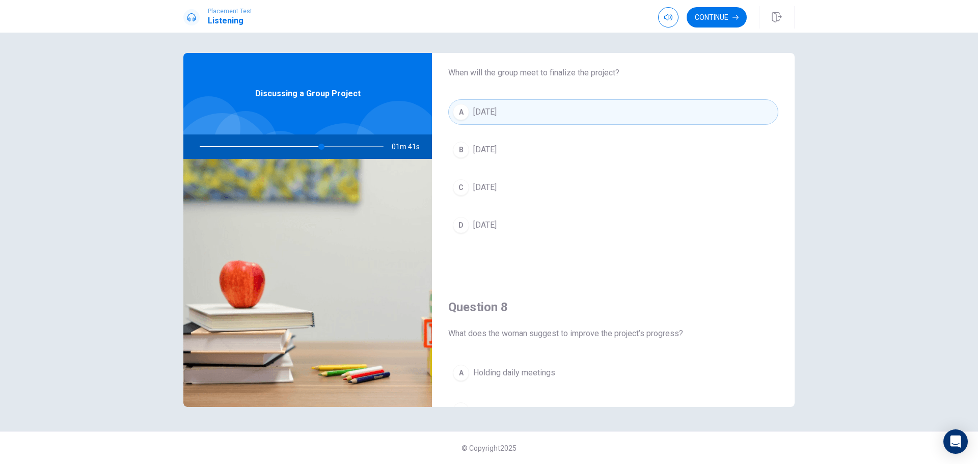
scroll to position [255, 0]
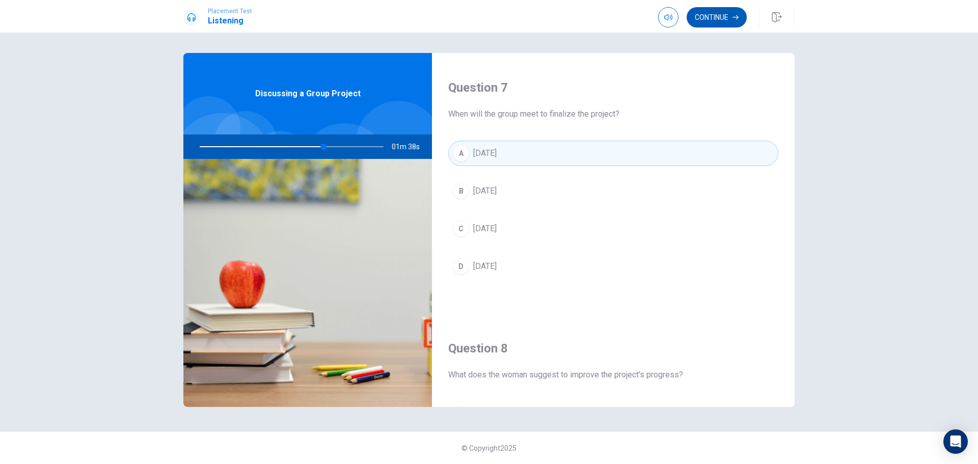
click at [718, 17] on button "Continue" at bounding box center [716, 17] width 60 height 20
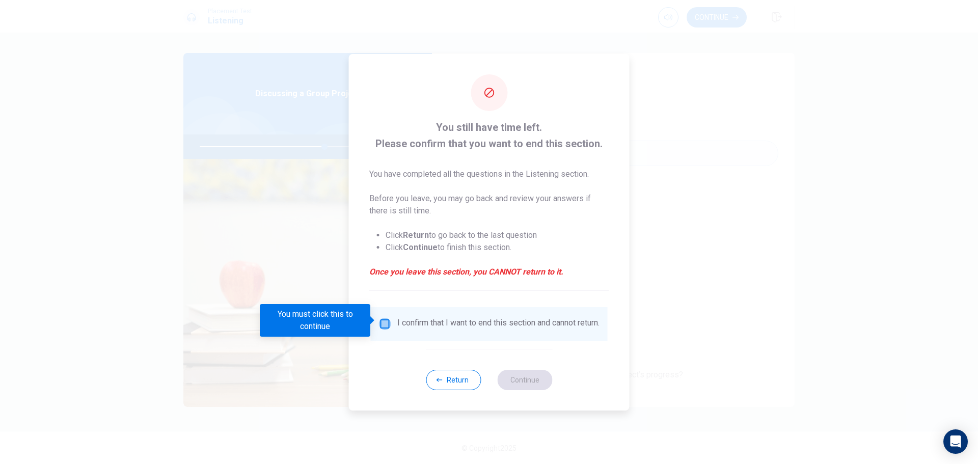
click at [381, 319] on input "You must click this to continue" at bounding box center [385, 324] width 12 height 12
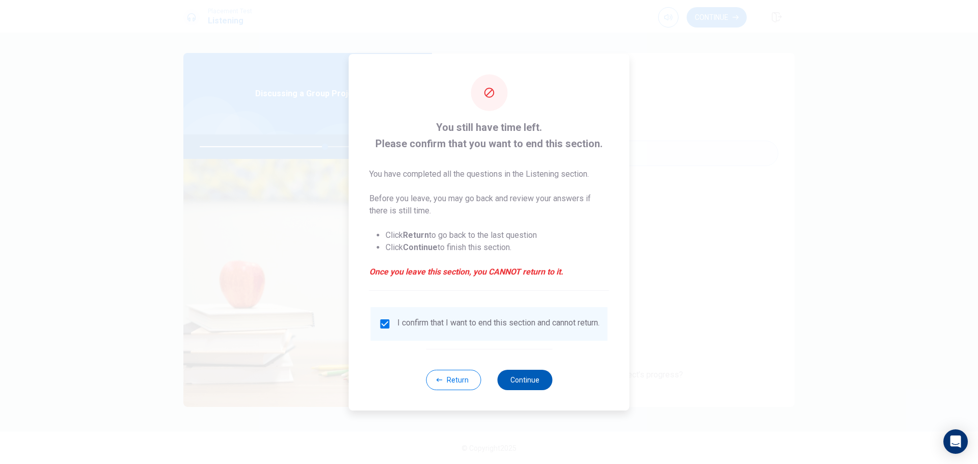
click at [536, 386] on button "Continue" at bounding box center [524, 380] width 55 height 20
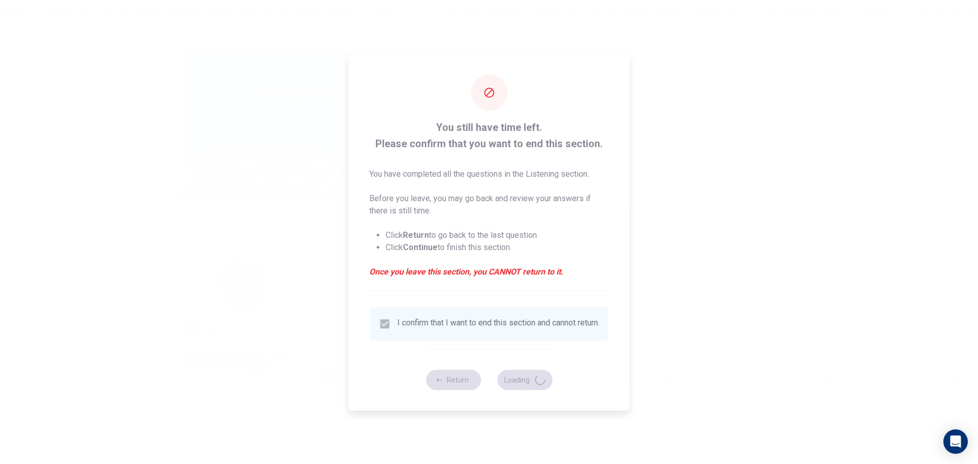
type input "69"
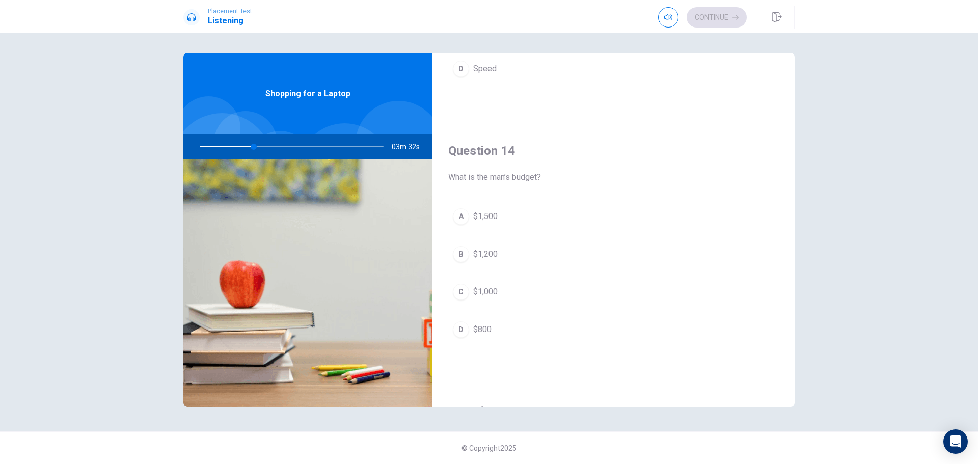
scroll to position [950, 0]
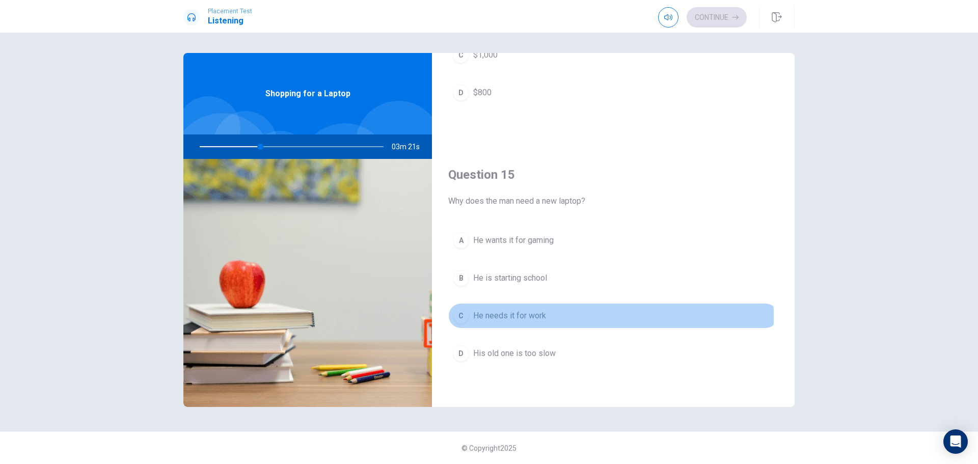
click at [465, 317] on div "C" at bounding box center [461, 316] width 16 height 16
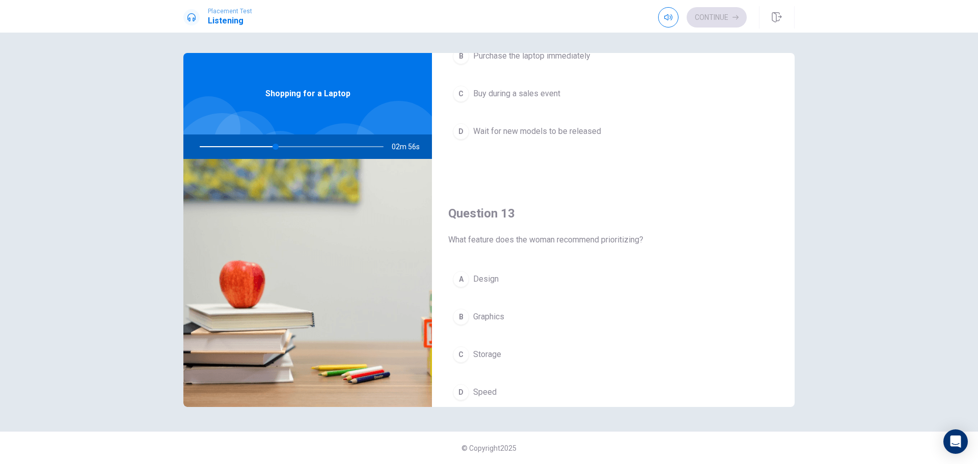
scroll to position [440, 0]
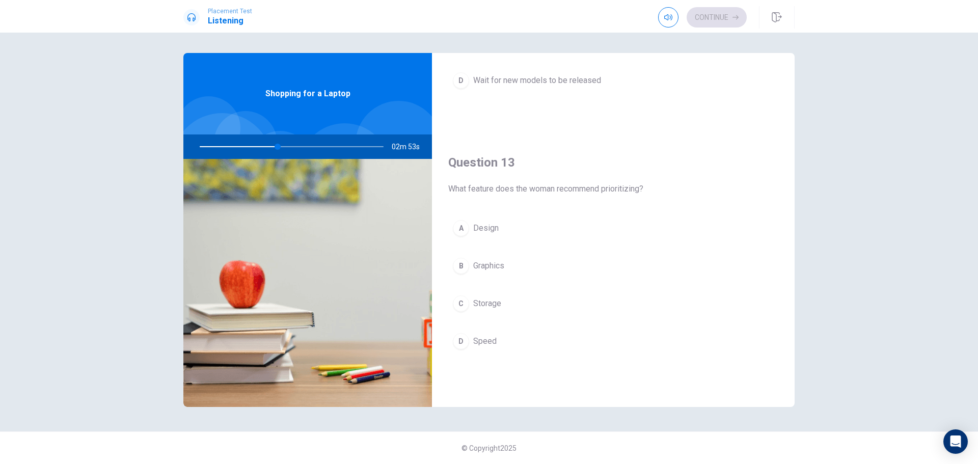
click at [460, 337] on div "D" at bounding box center [461, 341] width 16 height 16
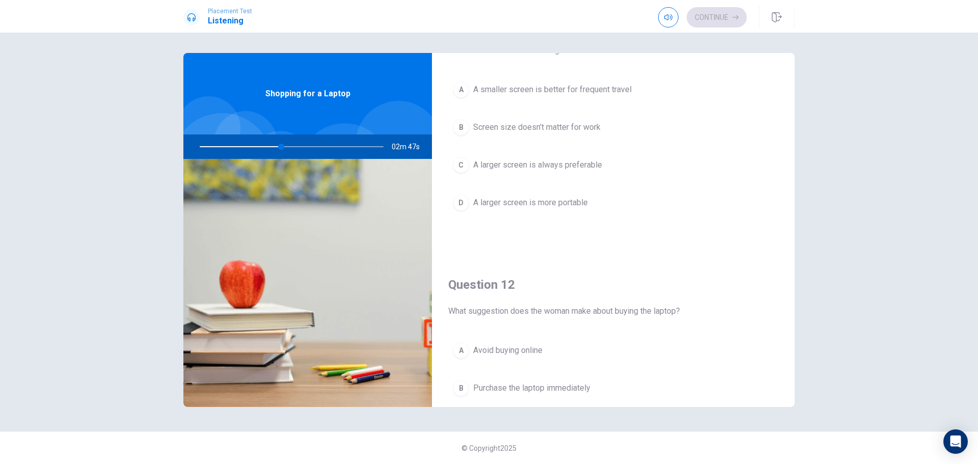
scroll to position [0, 0]
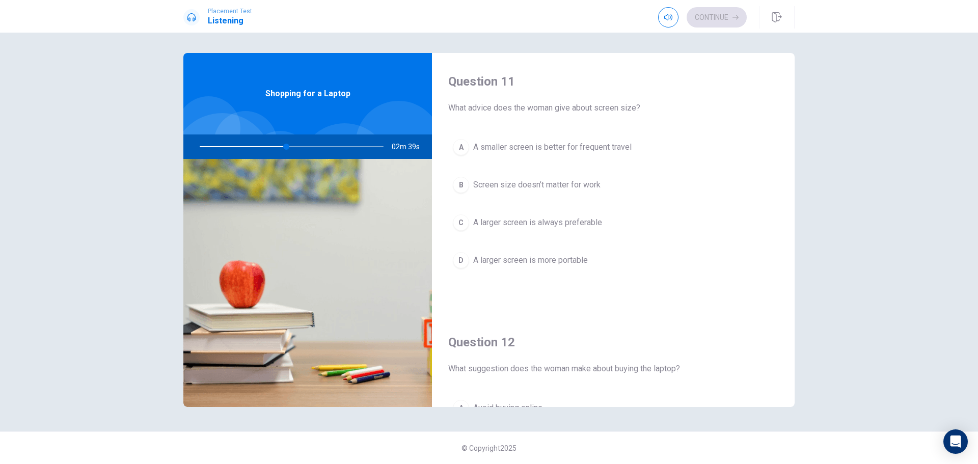
click at [465, 146] on div "A" at bounding box center [461, 147] width 16 height 16
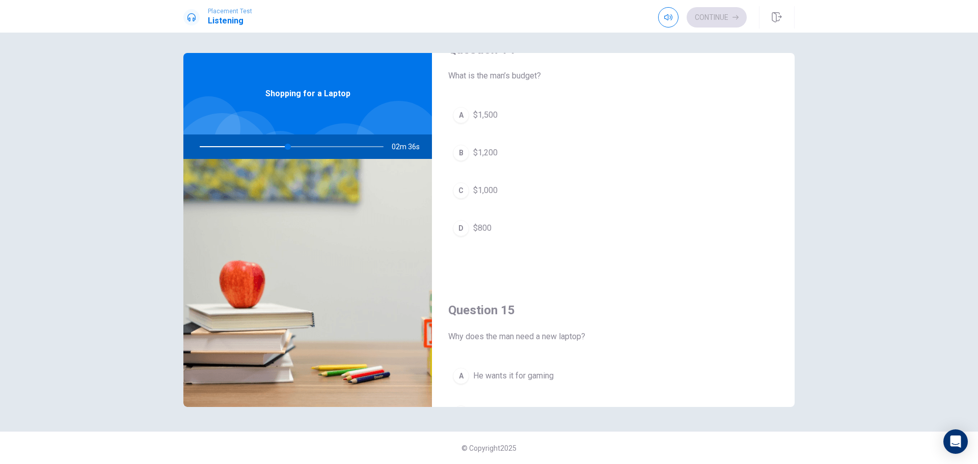
scroll to position [815, 0]
click at [462, 190] on div "C" at bounding box center [461, 190] width 16 height 16
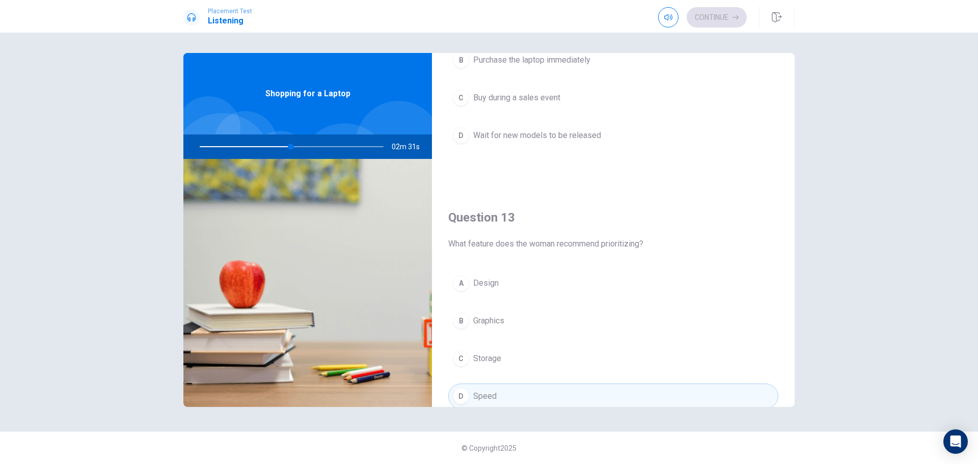
scroll to position [288, 0]
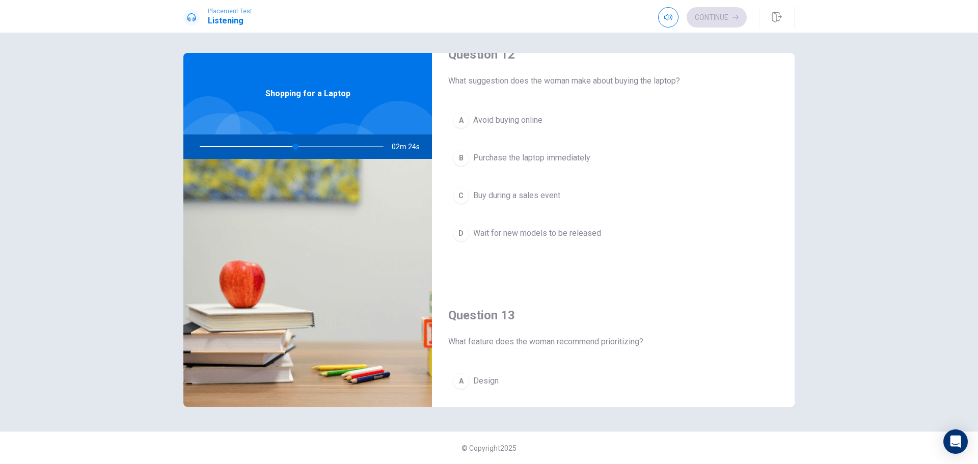
click at [462, 197] on div "C" at bounding box center [461, 195] width 16 height 16
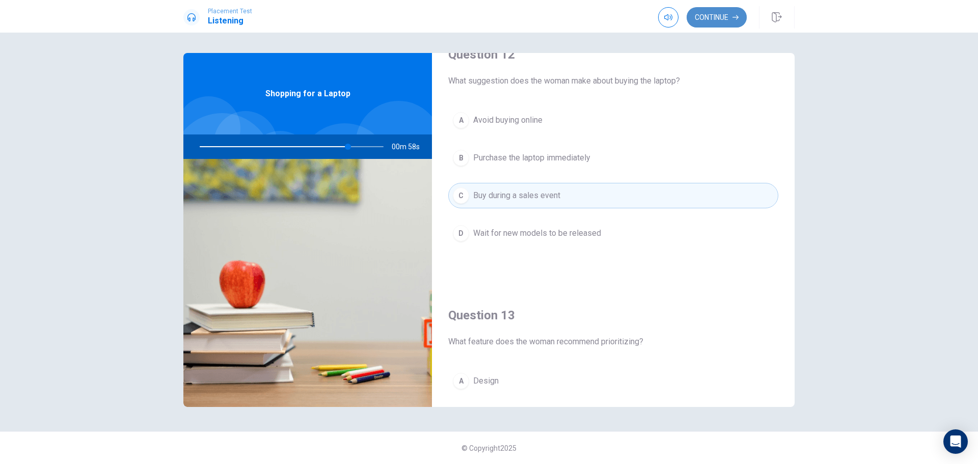
click at [715, 20] on button "Continue" at bounding box center [716, 17] width 60 height 20
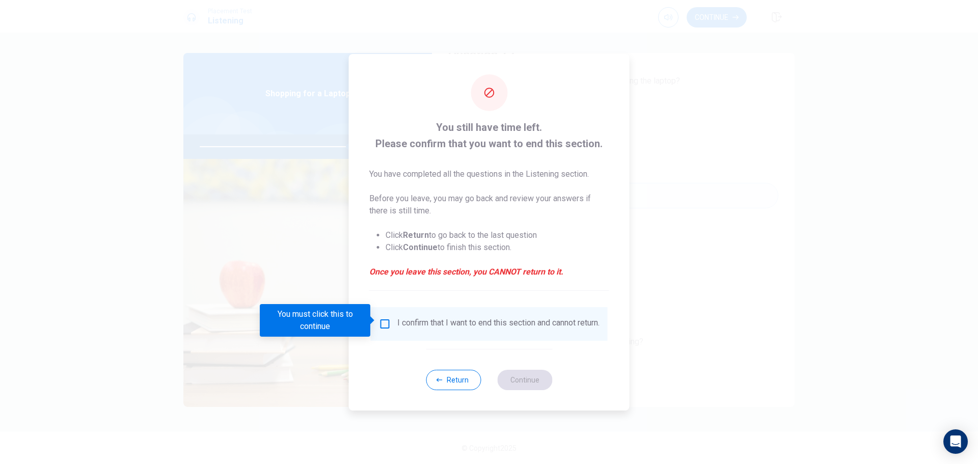
click at [383, 322] on input "You must click this to continue" at bounding box center [385, 324] width 12 height 12
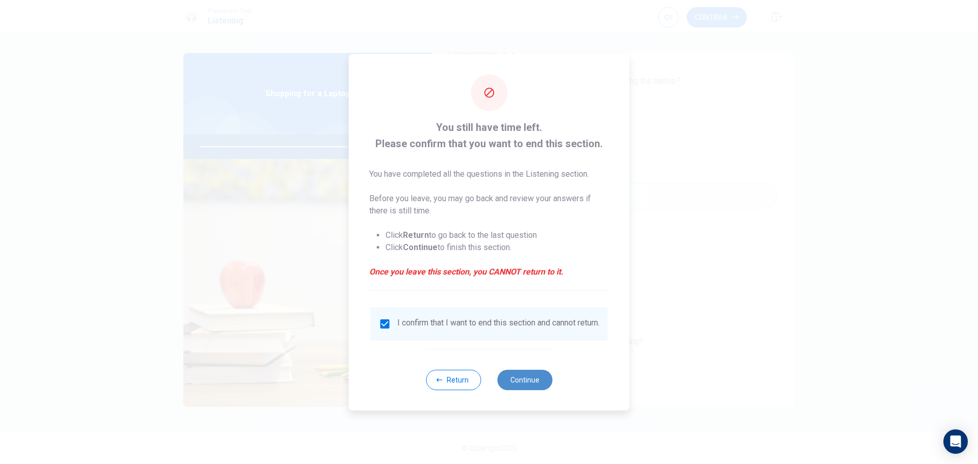
click at [516, 386] on button "Continue" at bounding box center [524, 380] width 55 height 20
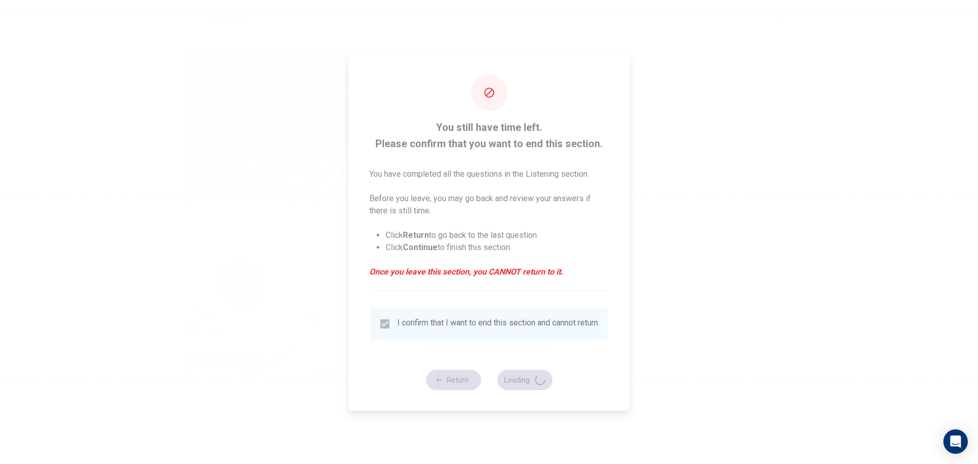
type input "83"
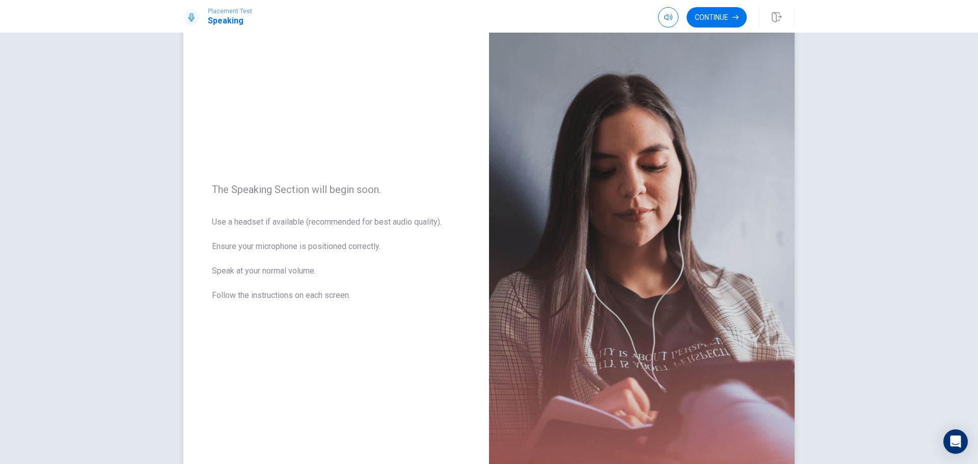
scroll to position [51, 0]
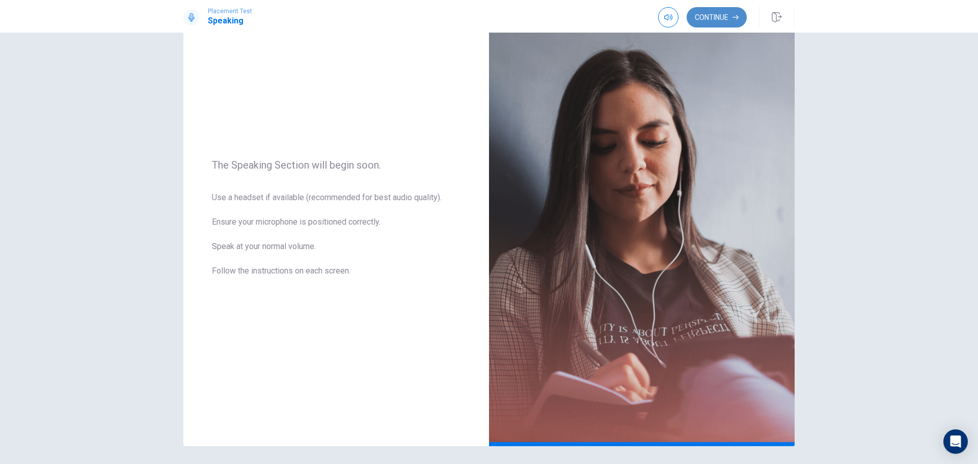
click at [717, 16] on button "Continue" at bounding box center [716, 17] width 60 height 20
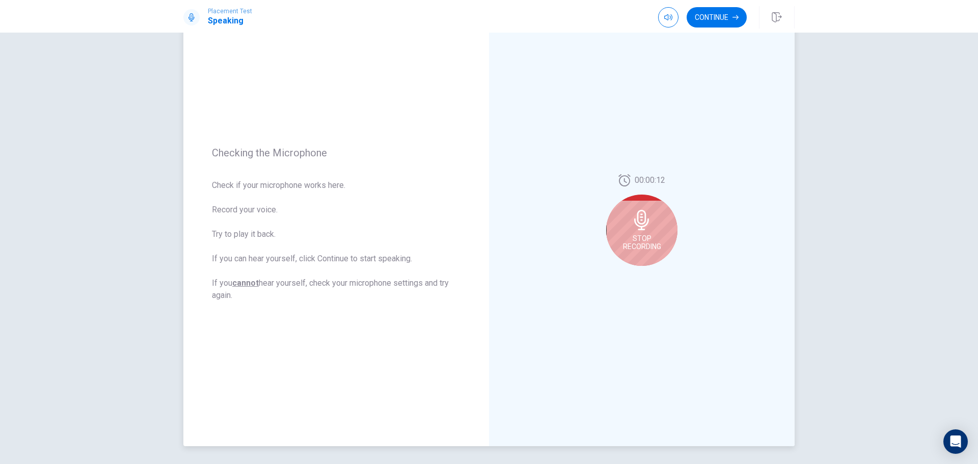
click at [636, 232] on div "Stop Recording" at bounding box center [641, 230] width 71 height 71
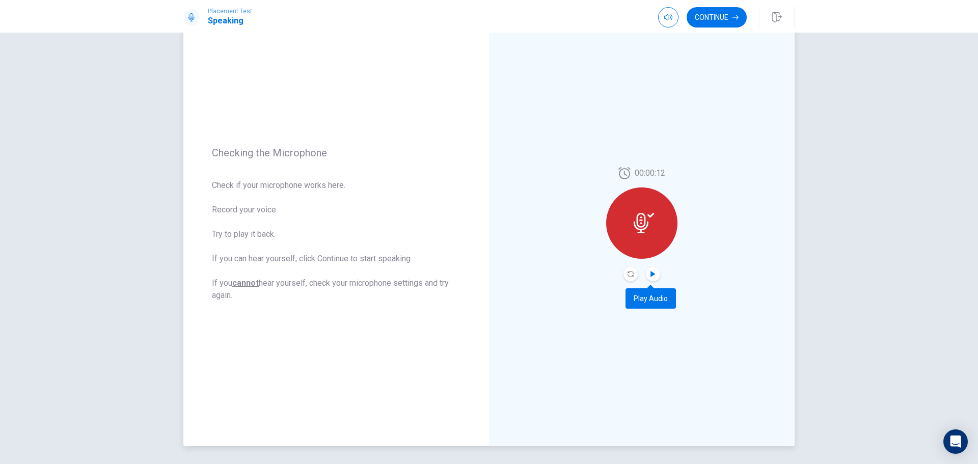
click at [651, 274] on icon "Play Audio" at bounding box center [652, 274] width 5 height 6
click at [712, 8] on button "Continue" at bounding box center [716, 17] width 60 height 20
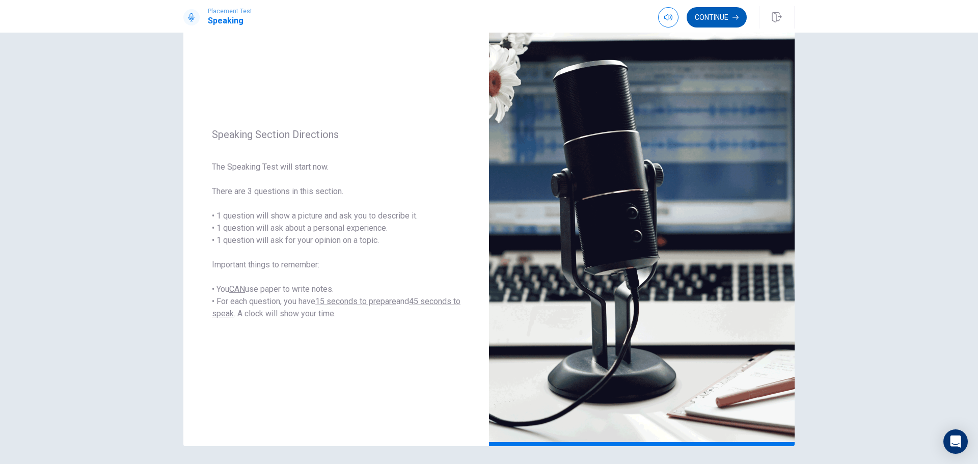
click at [717, 21] on button "Continue" at bounding box center [716, 17] width 60 height 20
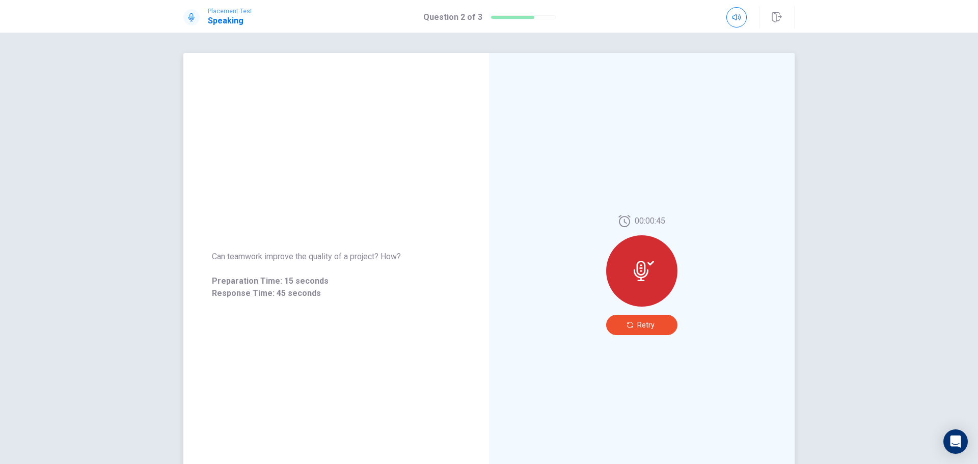
click at [650, 324] on span "Retry" at bounding box center [645, 325] width 17 height 8
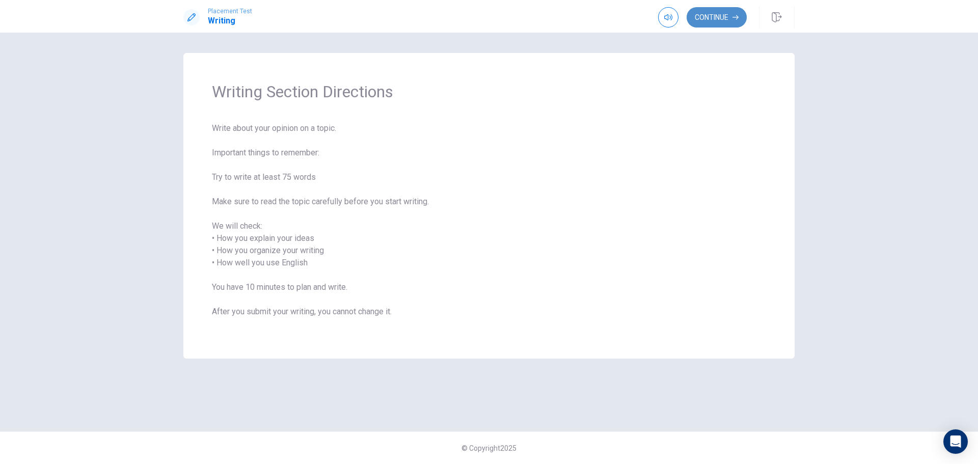
click at [711, 16] on button "Continue" at bounding box center [716, 17] width 60 height 20
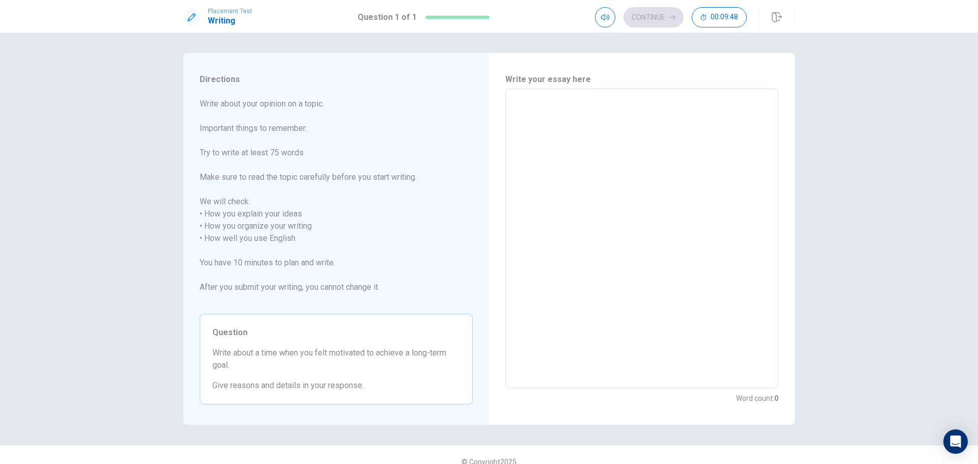
click at [547, 115] on textarea at bounding box center [641, 238] width 259 height 283
type textarea "A"
type textarea "x"
type textarea "A"
type textarea "x"
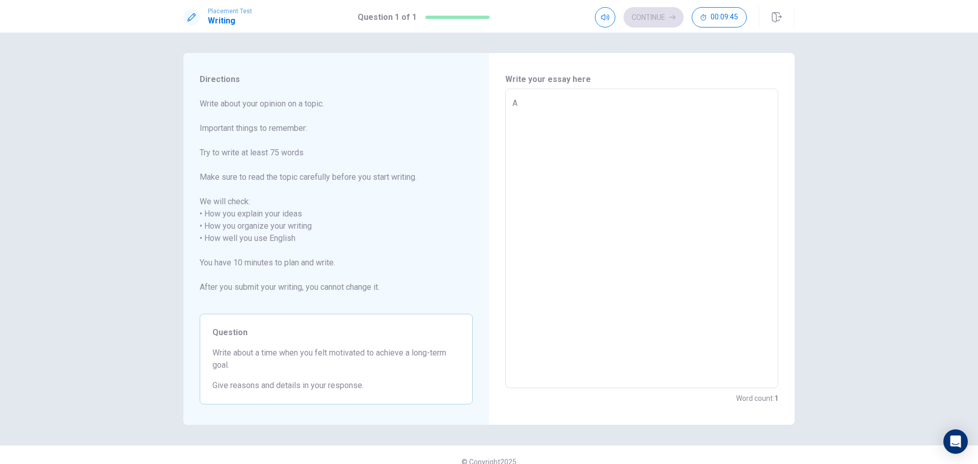
type textarea "A l"
type textarea "x"
type textarea "A lo"
type textarea "x"
type textarea "A lon"
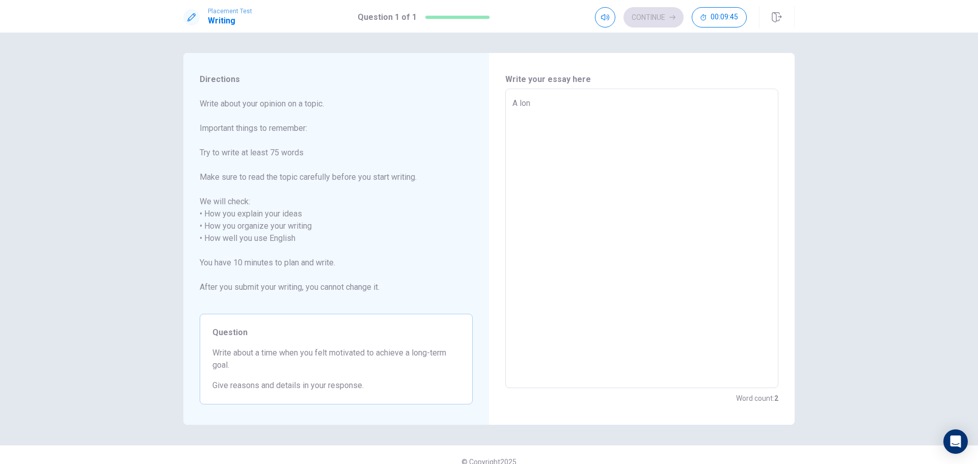
type textarea "x"
type textarea "A long"
type textarea "x"
type textarea "A long"
type textarea "x"
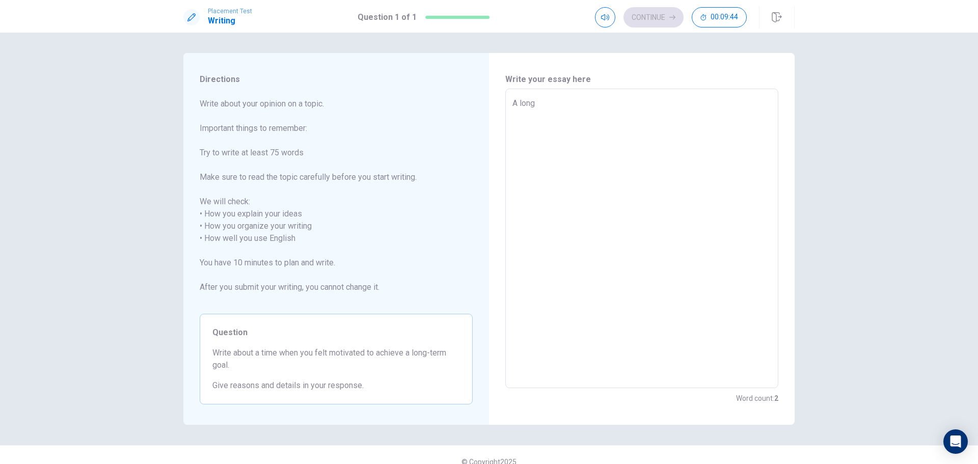
type textarea "A long t"
type textarea "x"
type textarea "A long te"
type textarea "x"
type textarea "A long ter"
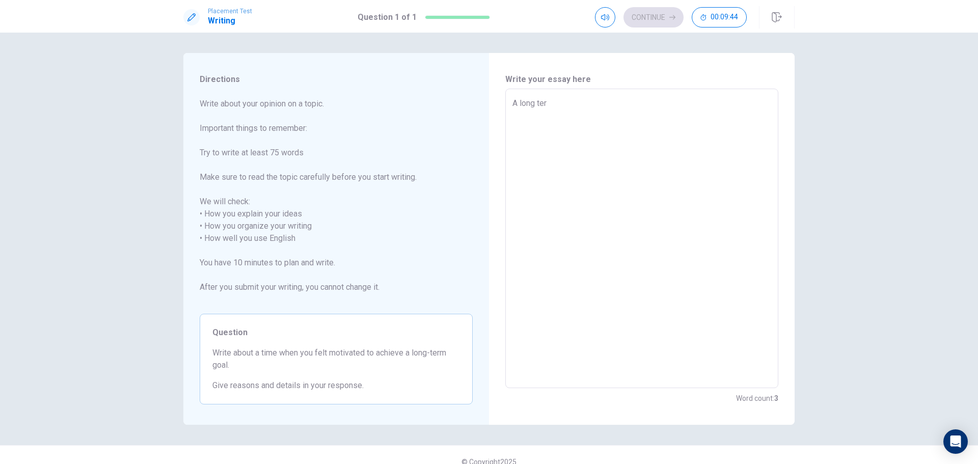
type textarea "x"
type textarea "A long term"
type textarea "x"
type textarea "A long term"
type textarea "x"
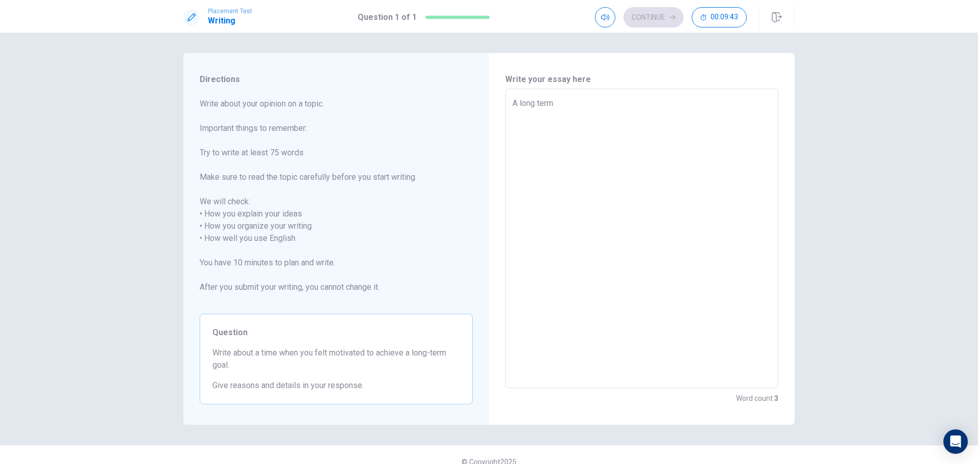
type textarea "A long term g"
type textarea "x"
type textarea "A long term go"
type textarea "x"
type textarea "A long term goa"
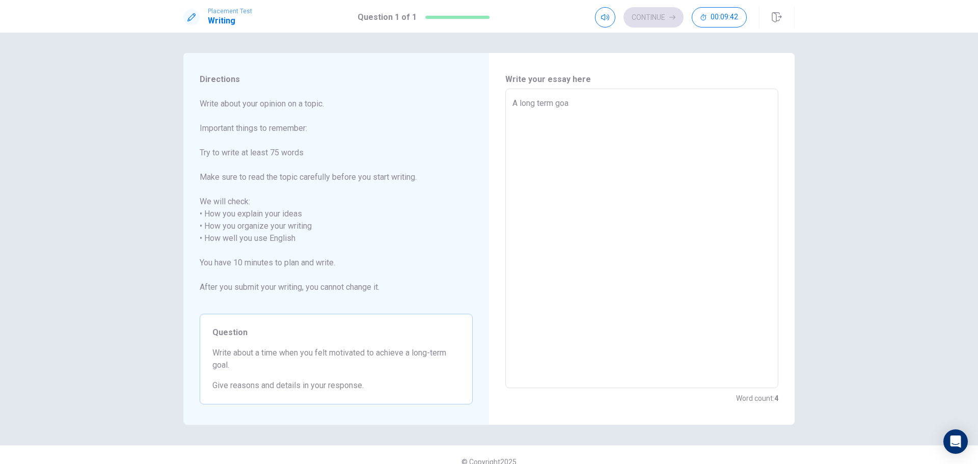
type textarea "x"
type textarea "A long term goal"
type textarea "x"
type textarea "A long term goal"
type textarea "x"
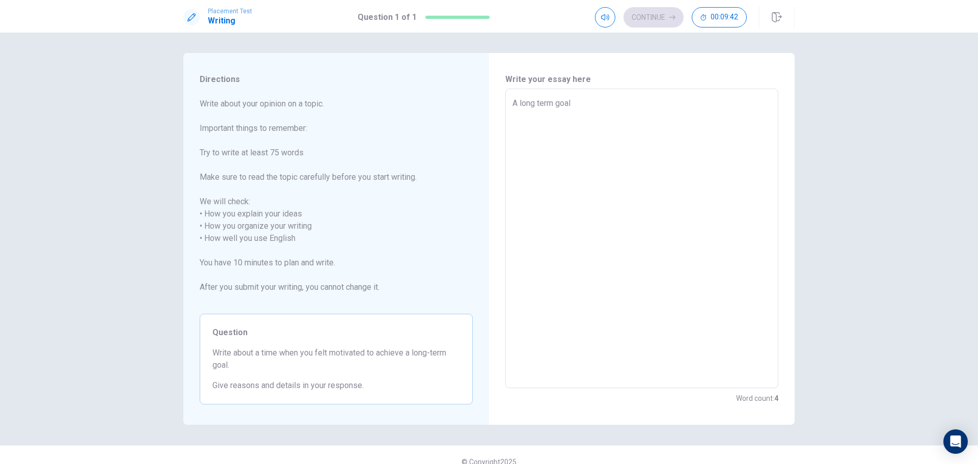
type textarea "A long term goal t"
type textarea "x"
type textarea "A long term goal th"
type textarea "x"
type textarea "A long term goal tha"
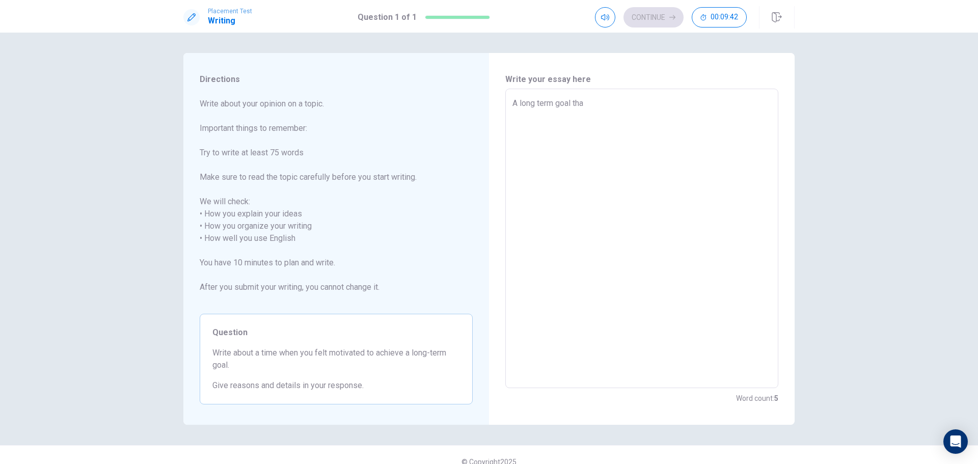
type textarea "x"
type textarea "A long term goal that"
type textarea "x"
type textarea "A long term goal that"
type textarea "x"
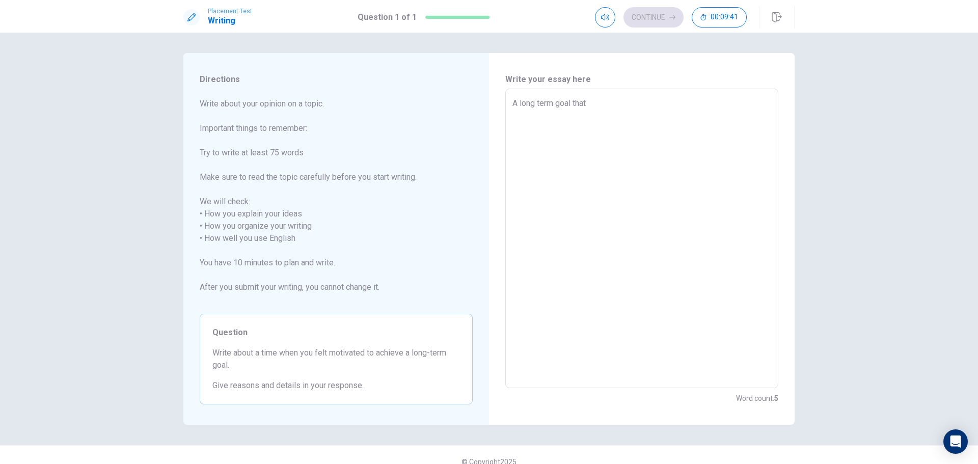
type textarea "A long term goal that I"
type textarea "x"
type textarea "A long term goal that I"
type textarea "x"
type textarea "A long term goal that I h"
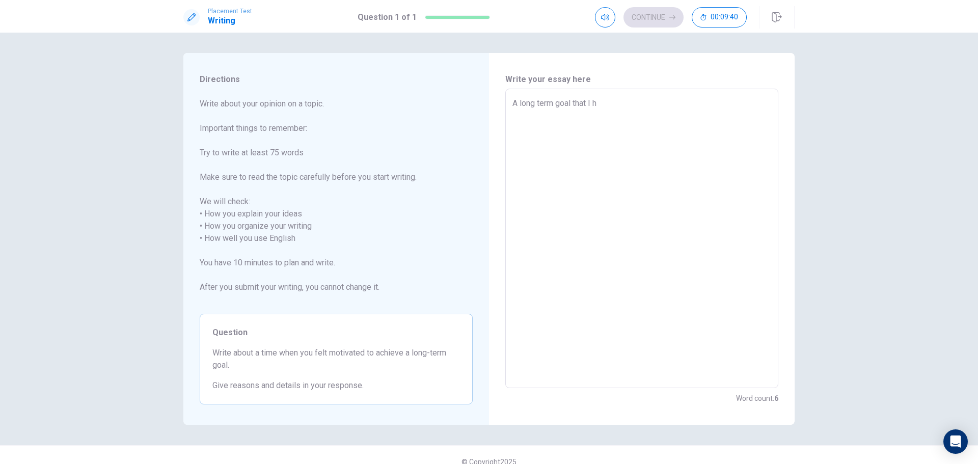
type textarea "x"
type textarea "A long term goal that I ha"
type textarea "x"
type textarea "A long term goal that I had"
type textarea "x"
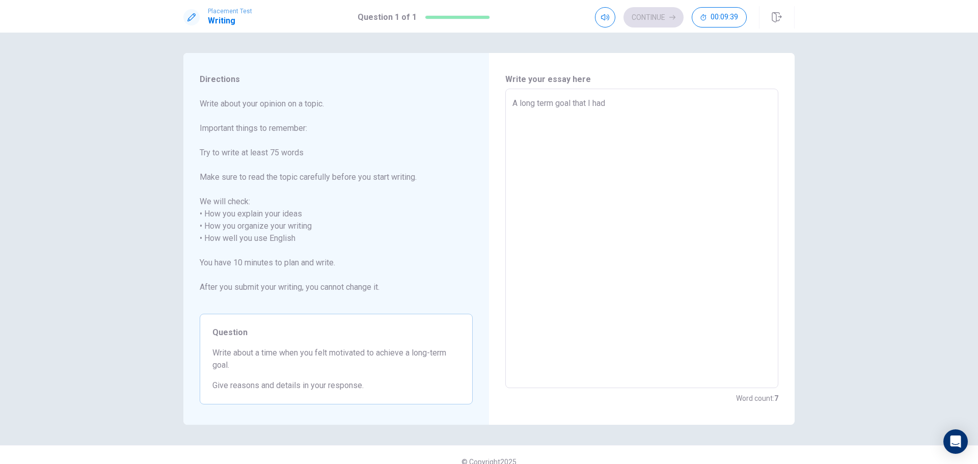
type textarea "A long term goal that I had"
type textarea "x"
type textarea "A long term goal that I had a"
type textarea "x"
type textarea "A long term goal that I had"
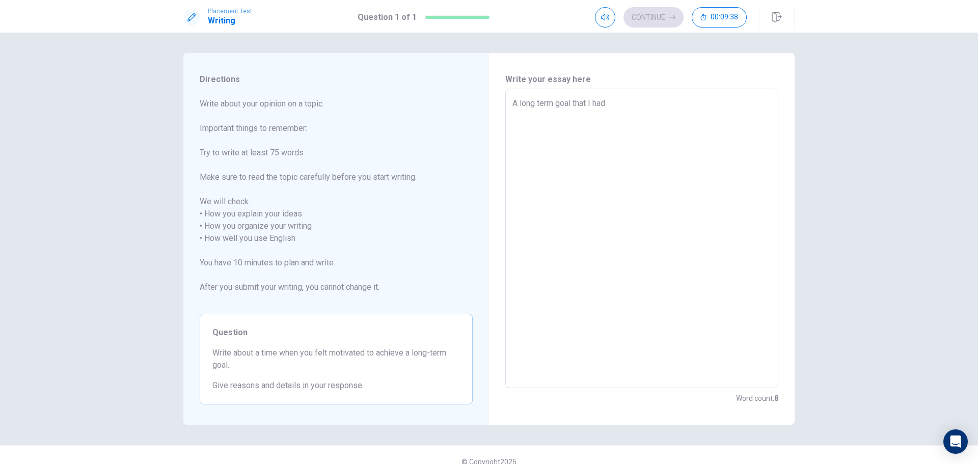
type textarea "x"
type textarea "A long term goal that I had w"
type textarea "x"
type textarea "A long term goal that I had wa"
type textarea "x"
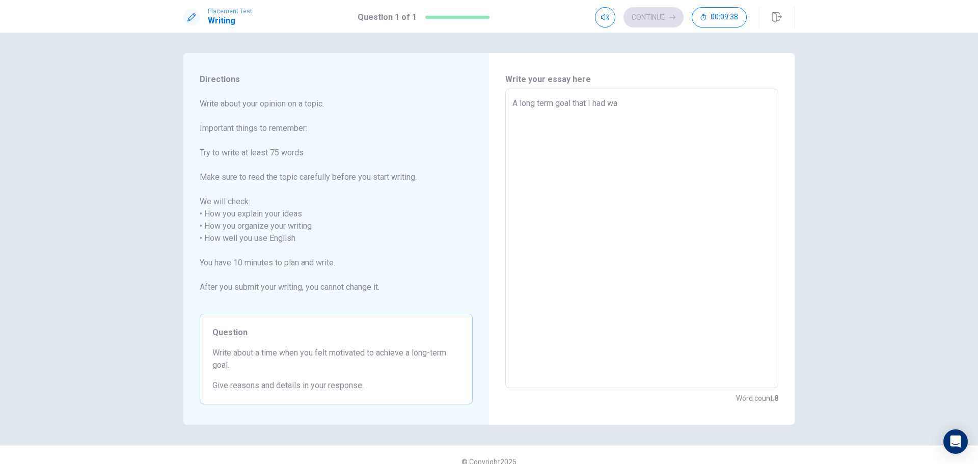
type textarea "A long term goal that I had was"
type textarea "x"
type textarea "A long term goal that I had was"
type textarea "x"
type textarea "A long term goal that I had was t"
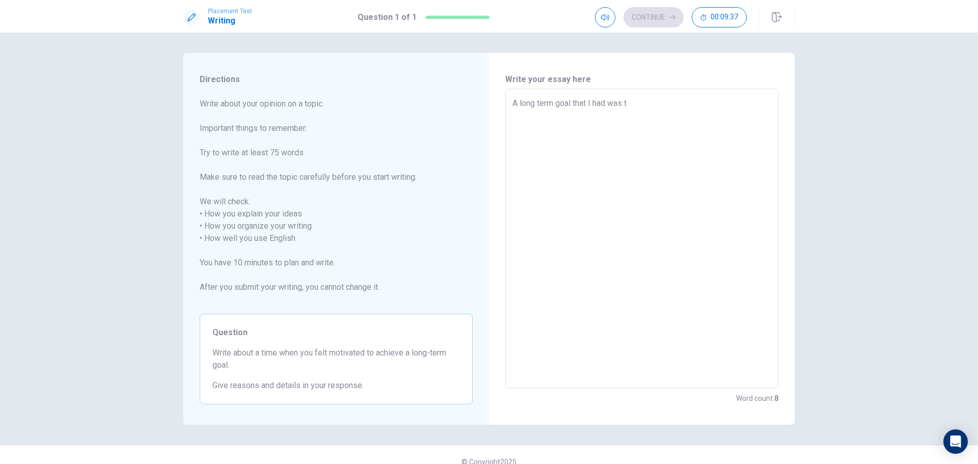
type textarea "x"
type textarea "A long term goal that I had was to"
type textarea "x"
type textarea "A long term goal that I had was to"
type textarea "x"
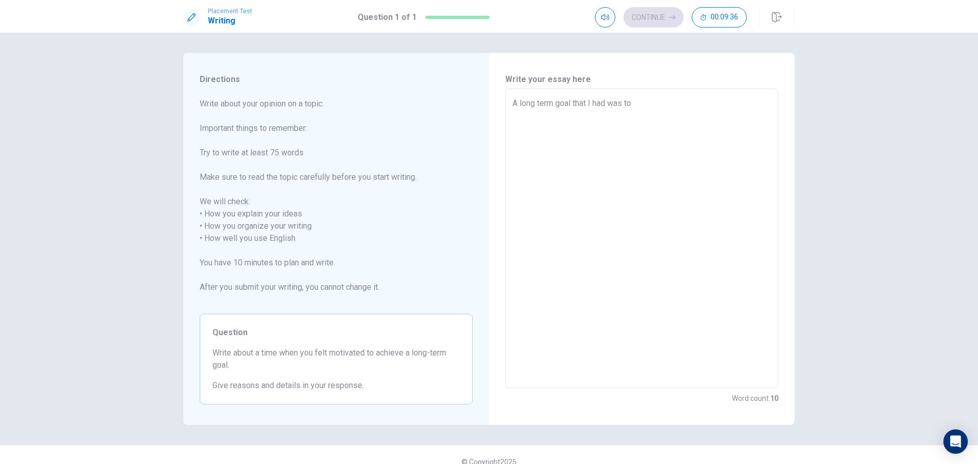
type textarea "A long term goal that I had was to w"
type textarea "x"
type textarea "A long term goal that I had was to wr"
type textarea "x"
type textarea "A long term goal that I had was to wri"
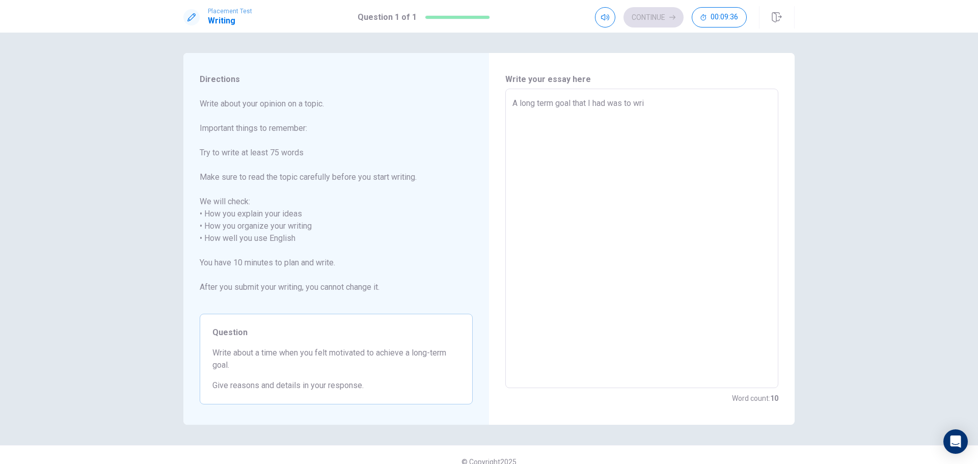
type textarea "x"
type textarea "A long term goal that I had was to writ"
type textarea "x"
type textarea "A long term goal that I had was to write"
type textarea "x"
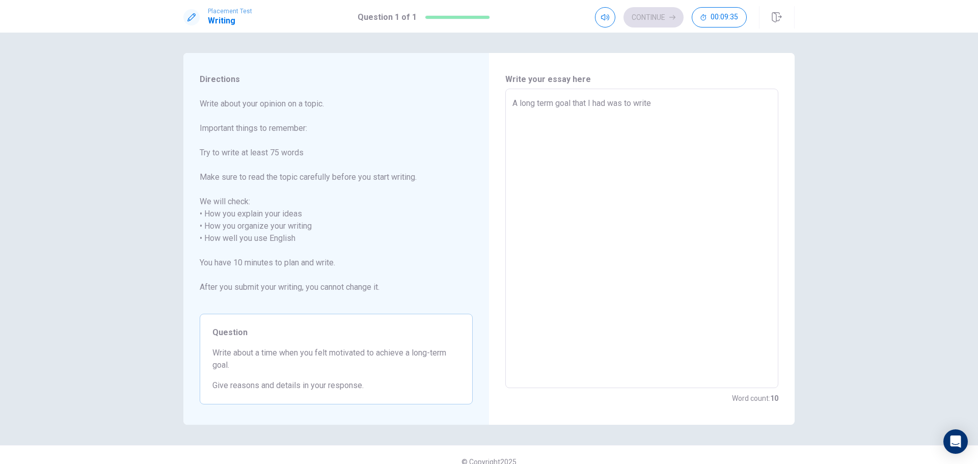
type textarea "A long term goal that I had was to write"
type textarea "x"
type textarea "A long term goal that I had was to write a"
type textarea "x"
type textarea "A long term goal that I had was to write a"
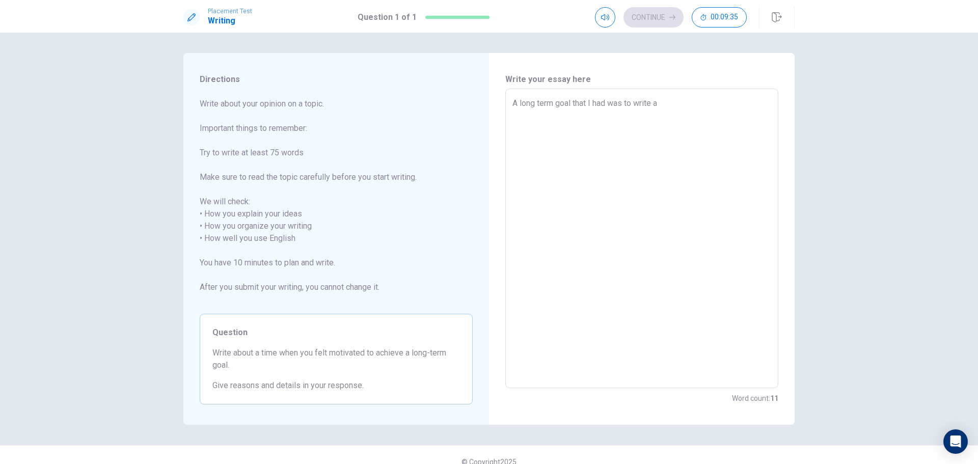
type textarea "x"
type textarea "A long term goal that I had was to write a n"
type textarea "x"
type textarea "A long term goal that I had was to write a no"
type textarea "x"
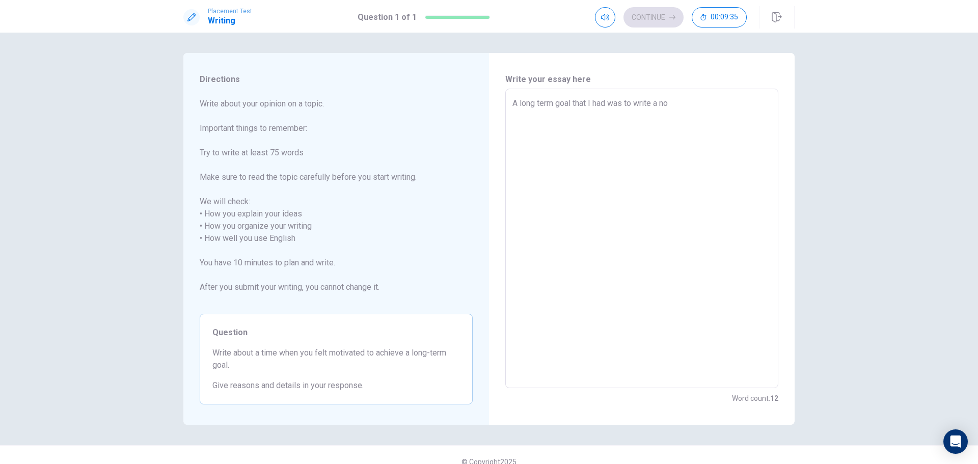
type textarea "A long term goal that I had was to write a nov"
type textarea "x"
type textarea "A long term goal that I had was to write a nove"
type textarea "x"
type textarea "A long term goal that I had was to write a novel"
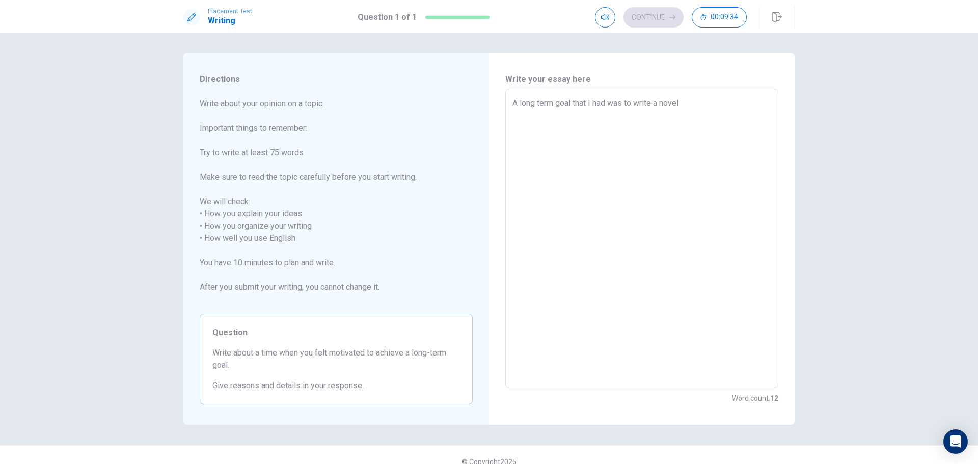
type textarea "x"
type textarea "A long term goal that I had was to write a novel."
type textarea "x"
type textarea "A long term goal that I had was to write a novel."
type textarea "x"
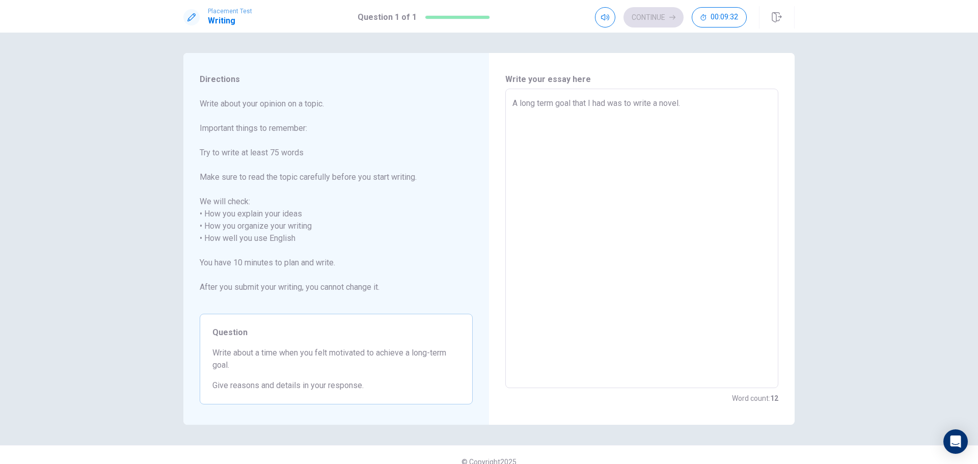
type textarea "A long term goal that I had was to write a novel. I"
type textarea "x"
type textarea "A long term goal that I had was to write a novel. It"
type textarea "x"
type textarea "A long term goal that I had was to write a novel. It"
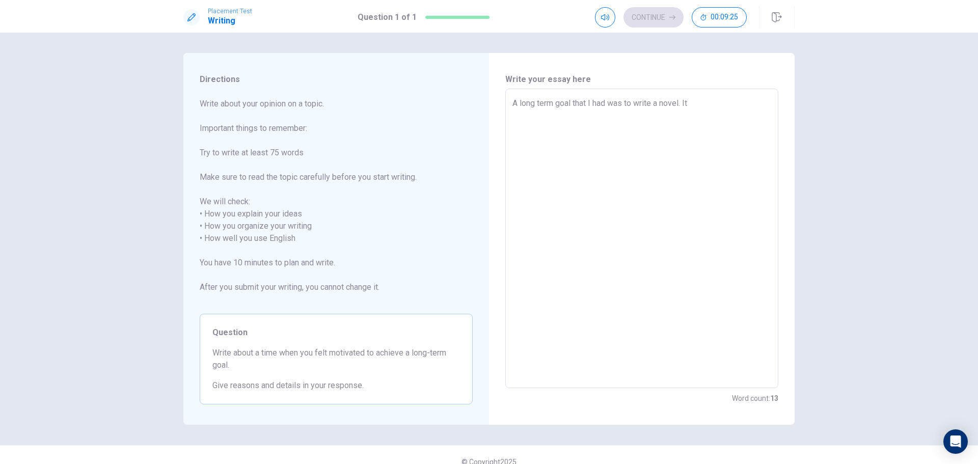
type textarea "x"
type textarea "A long term goal that I had was to write a novel. It w"
type textarea "x"
type textarea "A long term goal that I had was to write a novel. It wa"
type textarea "x"
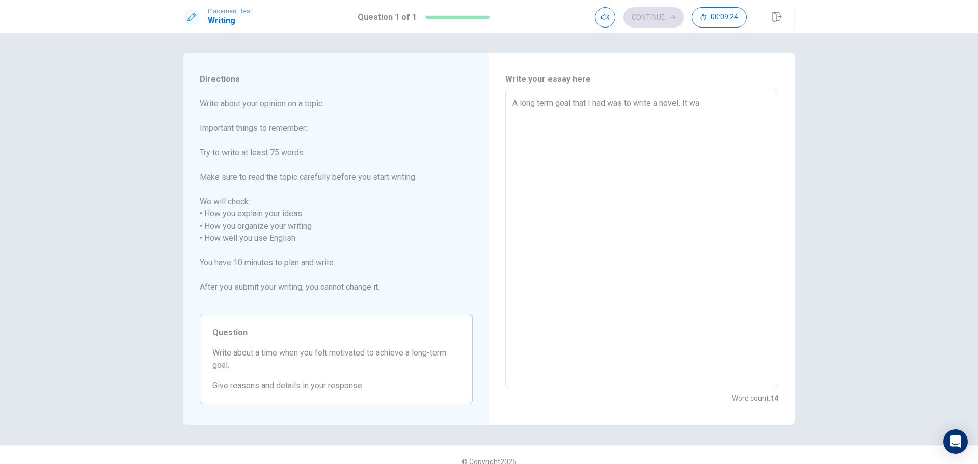
type textarea "A long term goal that I had was to write a novel. It was"
type textarea "x"
type textarea "A long term goal that I had was to write a novel. It was"
type textarea "x"
type textarea "A long term goal that I had was to write a novel. It was v"
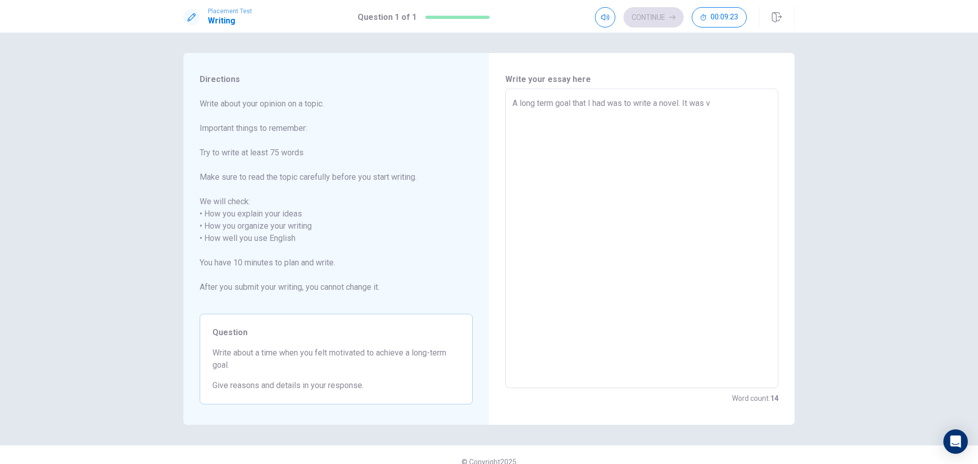
type textarea "x"
type textarea "A long term goal that I had was to write a novel. It was ve"
type textarea "x"
type textarea "A long term goal that I had was to write a novel. It was ver"
type textarea "x"
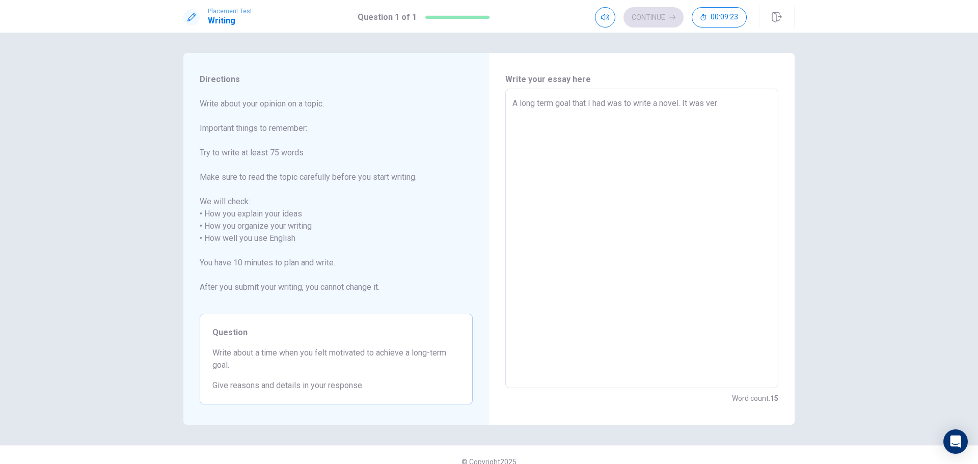
type textarea "A long term goal that I had was to write a novel. It was very"
type textarea "x"
type textarea "A long term goal that I had was to write a novel. It was very"
type textarea "x"
type textarea "A long term goal that I had was to write a novel. It was very c"
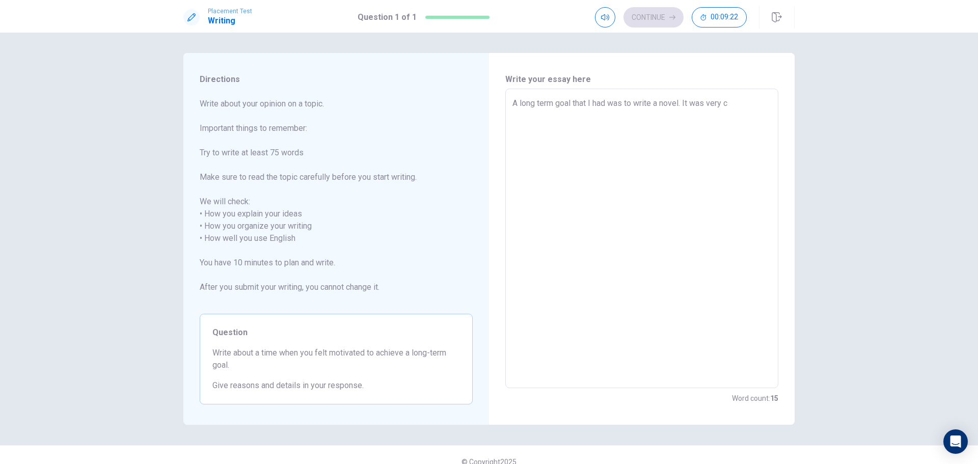
type textarea "x"
type textarea "A long term goal that I had was to write a novel. It was very ch"
type textarea "x"
type textarea "A long term goal that I had was to write a novel. It was very cha"
type textarea "x"
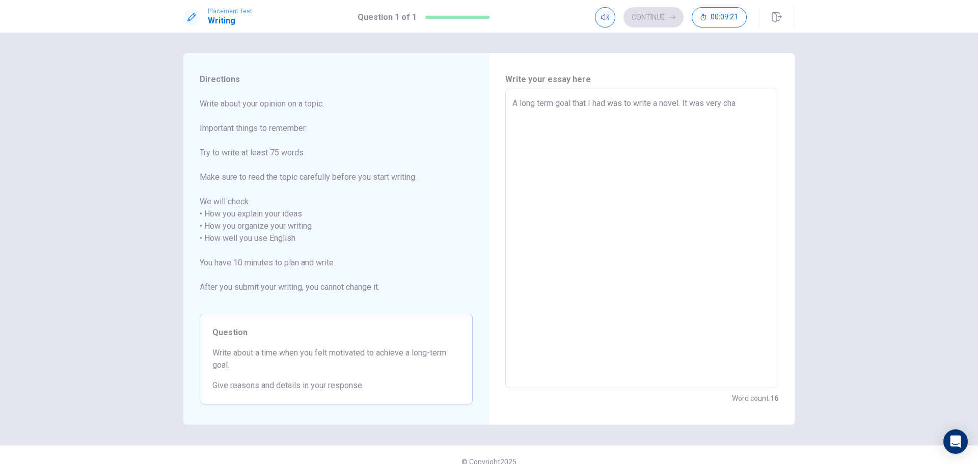
type textarea "A long term goal that I had was to write a novel. It was very chal"
type textarea "x"
type textarea "A long term goal that I had was to write a novel. It was very chall"
type textarea "x"
type textarea "A long term goal that I had was to write a novel. It was very challe"
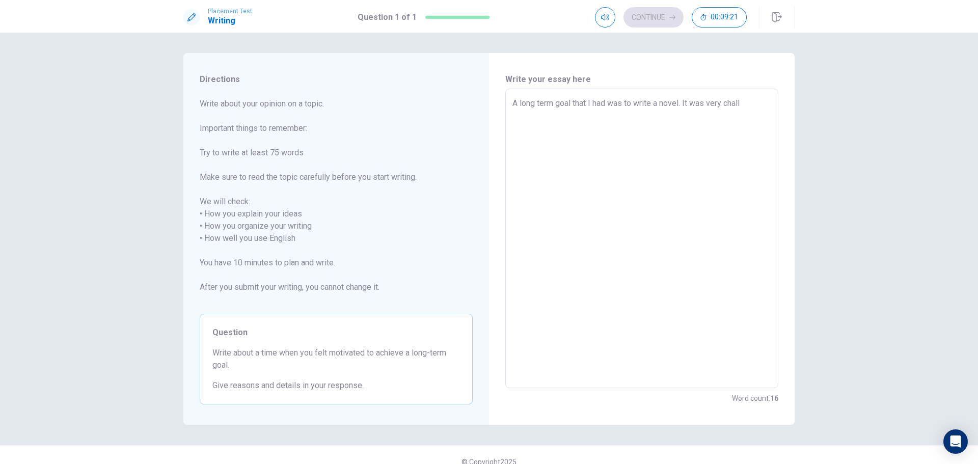
type textarea "x"
type textarea "A long term goal that I had was to write a novel. It was very challen"
type textarea "x"
type textarea "A long term goal that I had was to write a novel. It was very challeng"
type textarea "x"
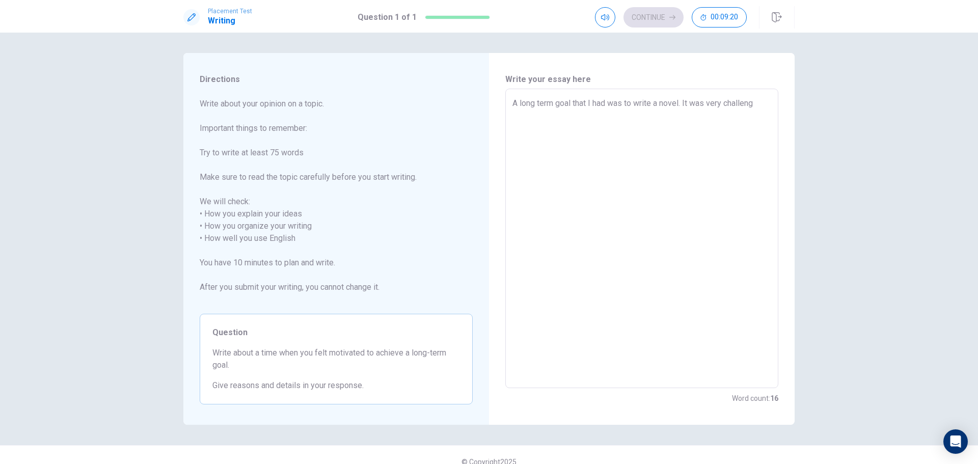
type textarea "A long term goal that I had was to write a novel. It was very challengi"
type textarea "x"
type textarea "A long term goal that I had was to write a novel. It was very challengin"
type textarea "x"
type textarea "A long term goal that I had was to write a novel. It was very challenging"
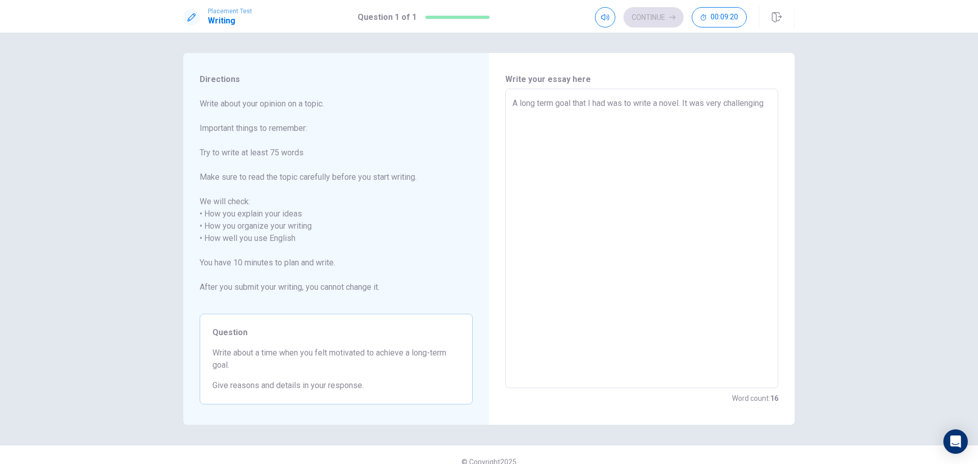
type textarea "x"
type textarea "A long term goal that I had was to write a novel. It was very challenging"
type textarea "x"
type textarea "A long term goal that I had was to write a novel. It was very challenging a"
type textarea "x"
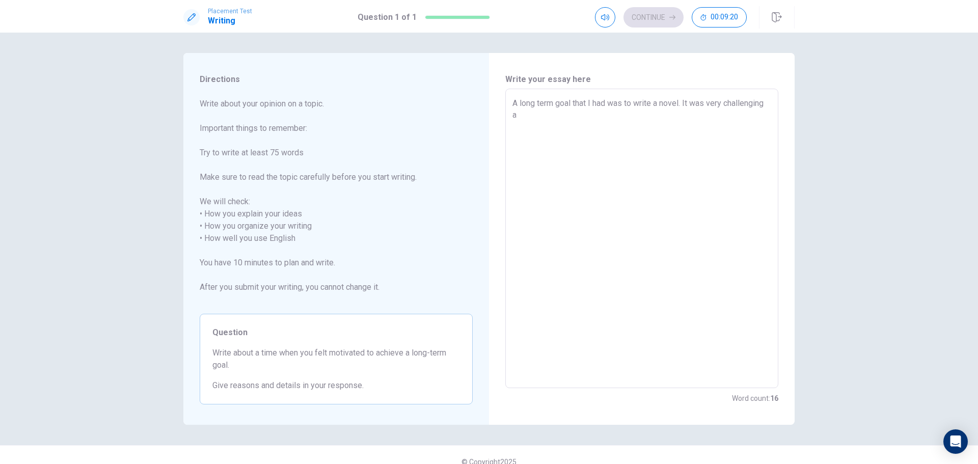
type textarea "A long term goal that I had was to write a novel. It was very challenging an"
type textarea "x"
type textarea "A long term goal that I had was to write a novel. It was very challenging and"
type textarea "x"
type textarea "A long term goal that I had was to write a novel. It was very challenging and"
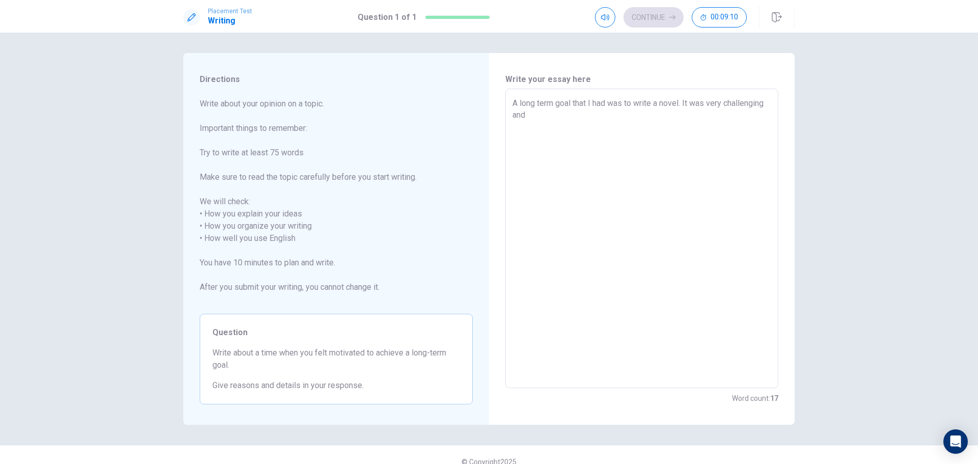
type textarea "x"
type textarea "A long term goal that I had was to write a novel. It was very challenging and h"
type textarea "x"
type textarea "A long term goal that I had was to write a novel. It was very challenging and he"
type textarea "x"
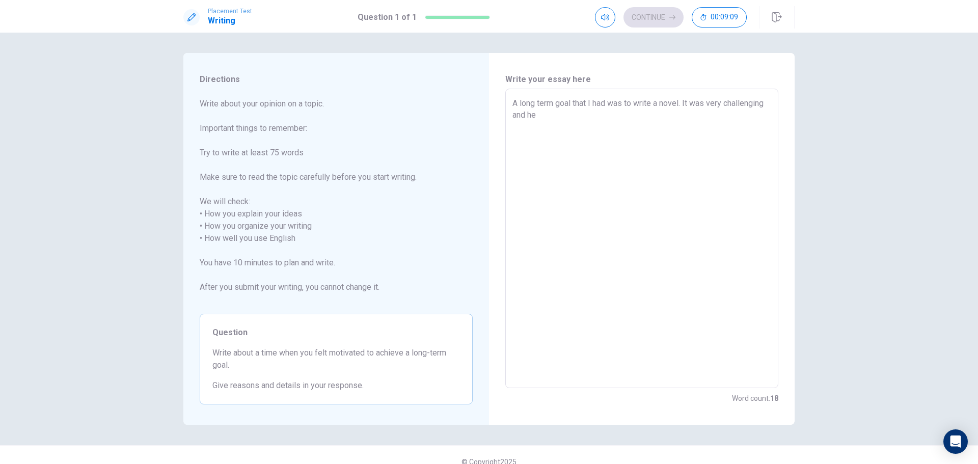
type textarea "A long term goal that I had was to write a novel. It was very challenging and h…"
type textarea "x"
type textarea "A long term goal that I had was to write a novel. It was very challenging and h…"
type textarea "x"
type textarea "A long term goal that I had was to write a novel. It was very challenging and h…"
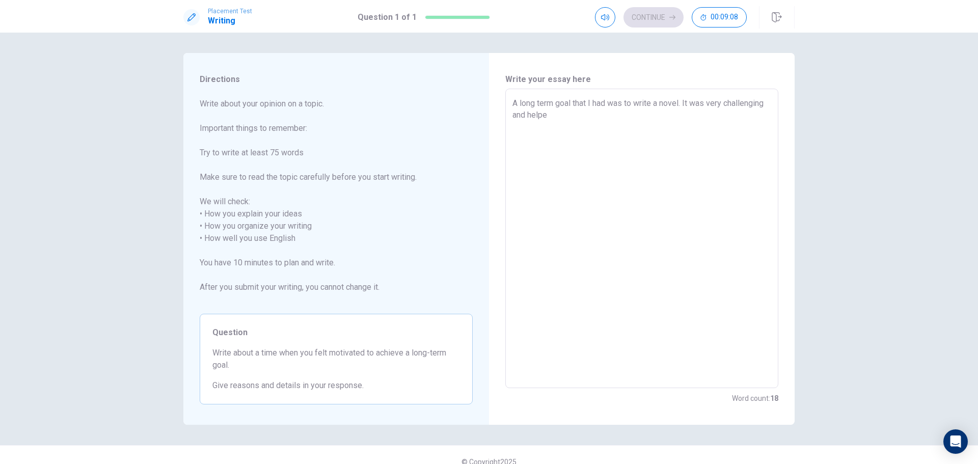
type textarea "x"
type textarea "A long term goal that I had was to write a novel. It was very challenging and h…"
type textarea "x"
type textarea "A long term goal that I had was to write a novel. It was very challenging and h…"
type textarea "x"
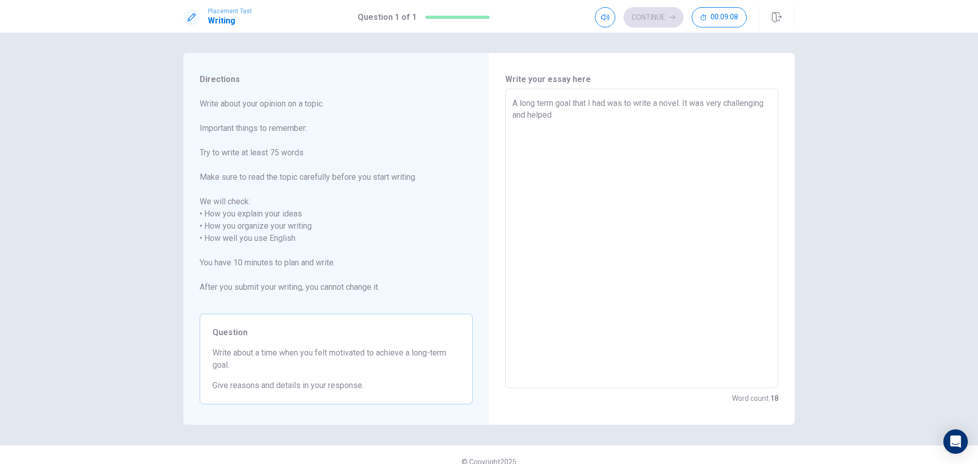
type textarea "A long term goal that I had was to write a novel. It was very challenging and h…"
type textarea "x"
type textarea "A long term goal that I had was to write a novel. It was very challenging and h…"
type textarea "x"
type textarea "A long term goal that I had was to write a novel. It was very challenging and h…"
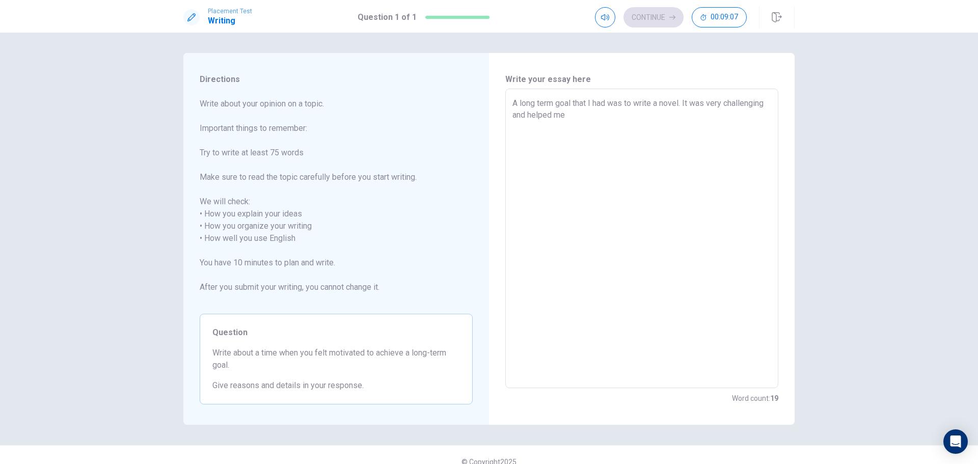
type textarea "x"
type textarea "A long term goal that I had was to write a novel. It was very challenging and h…"
type textarea "x"
type textarea "A long term goal that I had was to write a novel. It was very challenging and h…"
type textarea "x"
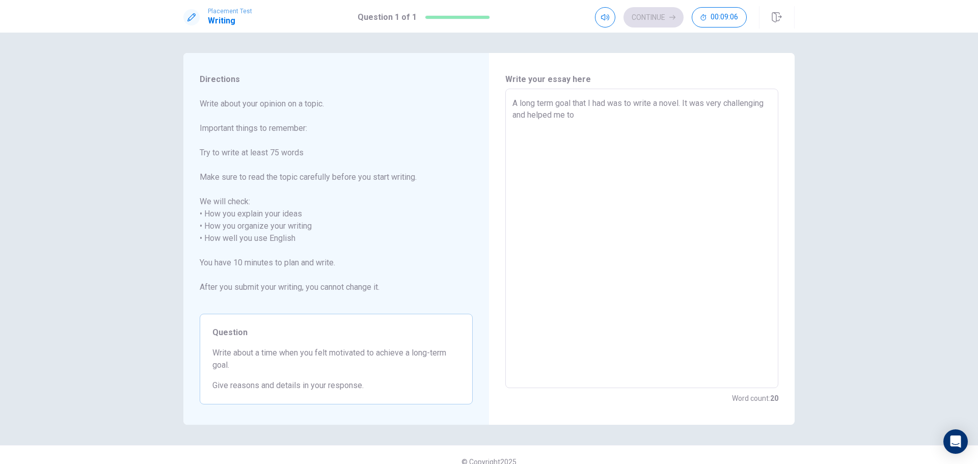
type textarea "A long term goal that I had was to write a novel. It was very challenging and h…"
type textarea "x"
type textarea "A long term goal that I had was to write a novel. It was very challenging and h…"
type textarea "x"
type textarea "A long term goal that I had was to write a novel. It was very challenging and h…"
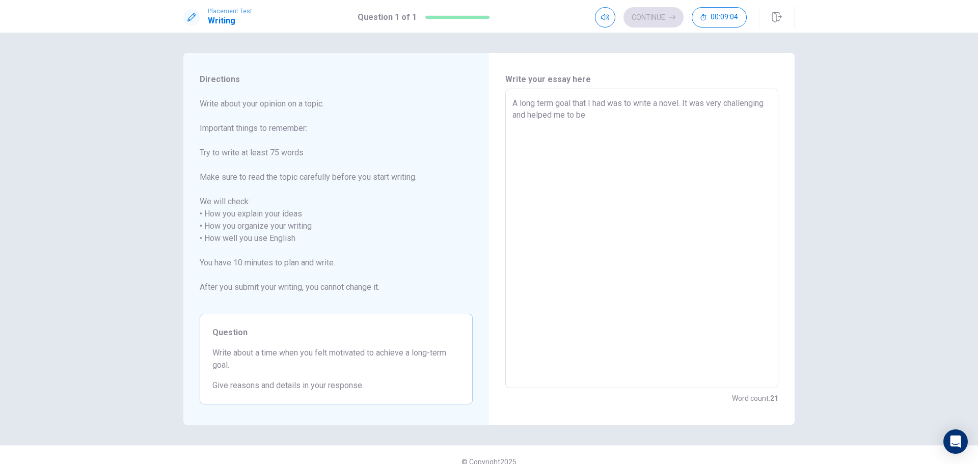
type textarea "x"
type textarea "A long term goal that I had was to write a novel. It was very challenging and h…"
type textarea "x"
type textarea "A long term goal that I had was to write a novel. It was very challenging and h…"
type textarea "x"
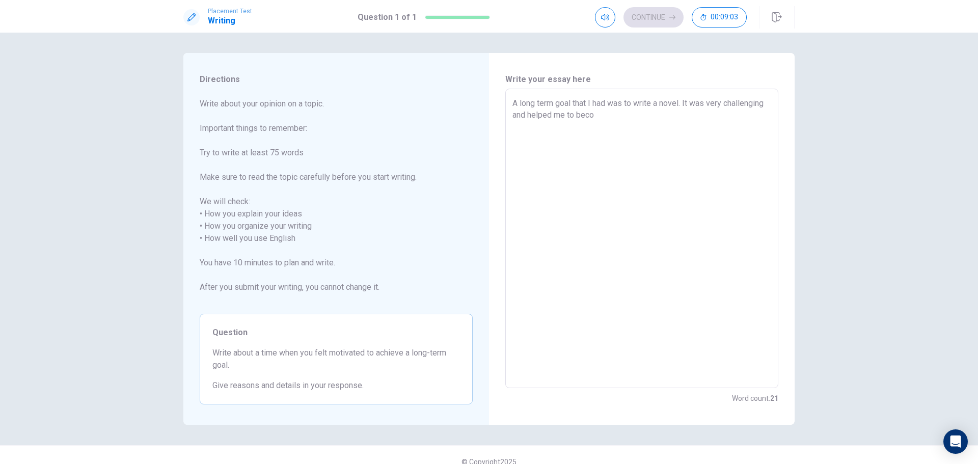
type textarea "A long term goal that I had was to write a novel. It was very challenging and h…"
type textarea "x"
type textarea "A long term goal that I had was to write a novel. It was very challenging and h…"
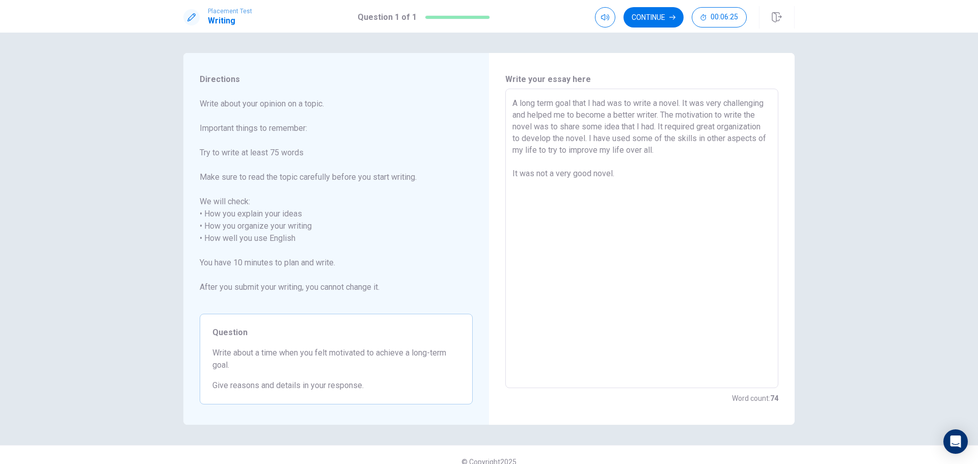
click at [657, 127] on textarea "A long term goal that I had was to write a novel. It was very challenging and h…" at bounding box center [641, 238] width 259 height 283
click at [512, 174] on textarea "A long term goal that I had was to write a novel. It was very challenging and h…" at bounding box center [641, 238] width 259 height 283
click at [671, 176] on textarea "A long term goal that I had was to write a novel. It was very challenging and h…" at bounding box center [641, 238] width 259 height 283
click at [665, 16] on button "Continue" at bounding box center [653, 17] width 60 height 20
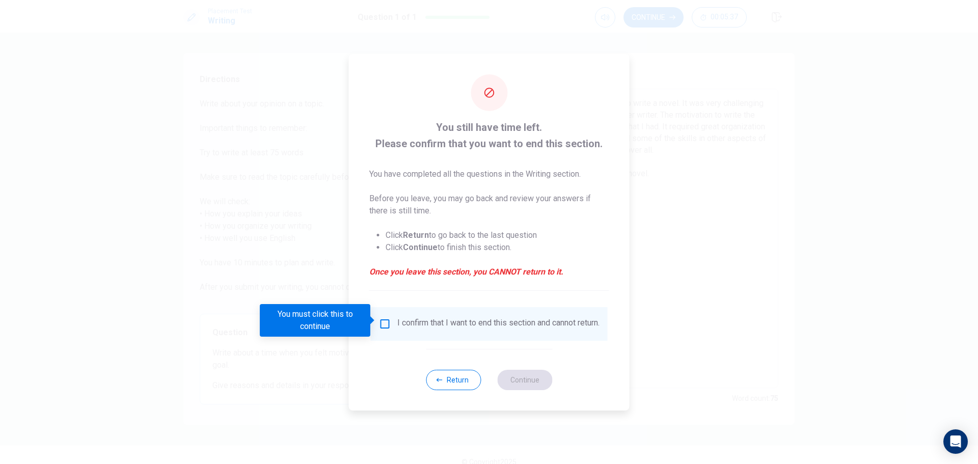
click at [383, 321] on input "You must click this to continue" at bounding box center [385, 324] width 12 height 12
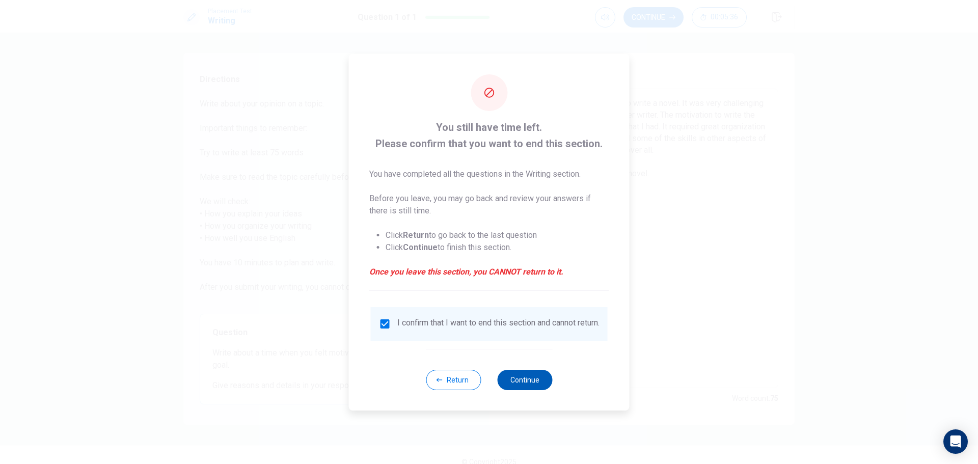
click at [523, 384] on button "Continue" at bounding box center [524, 380] width 55 height 20
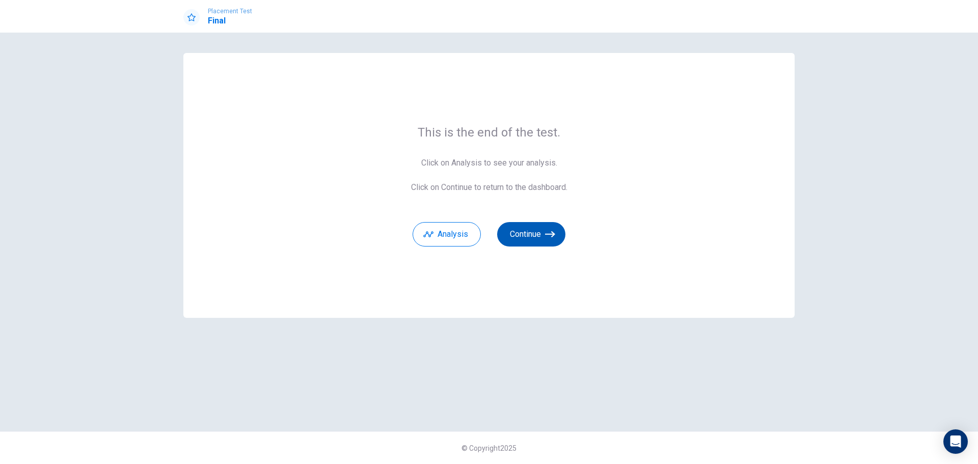
click at [525, 235] on button "Continue" at bounding box center [531, 234] width 68 height 24
